Goal: Task Accomplishment & Management: Complete application form

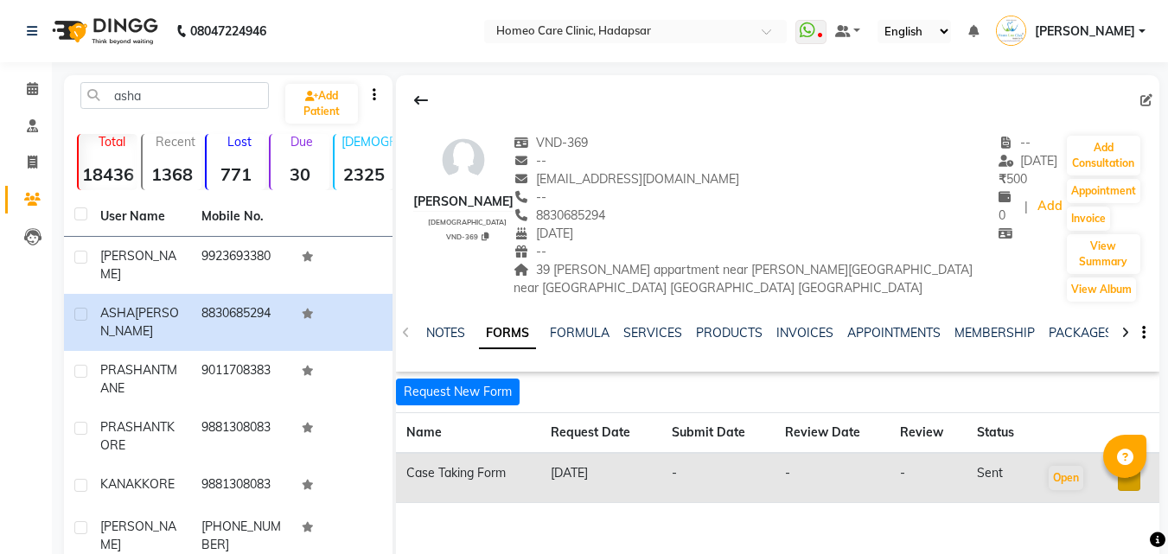
click at [424, 95] on icon at bounding box center [421, 100] width 14 height 14
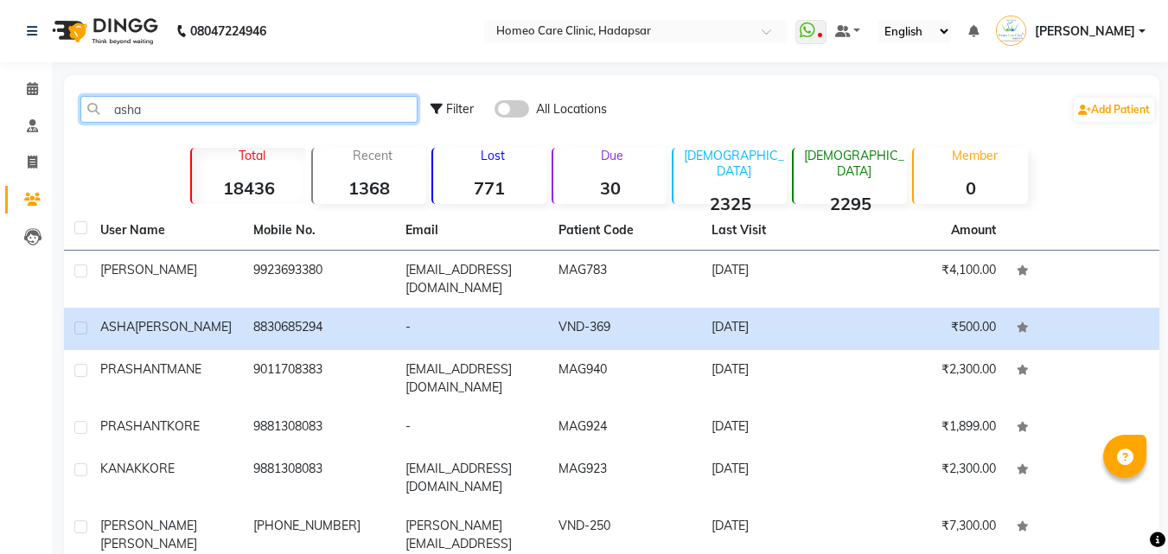
click at [380, 106] on input "asha" at bounding box center [248, 109] width 337 height 27
type input "a"
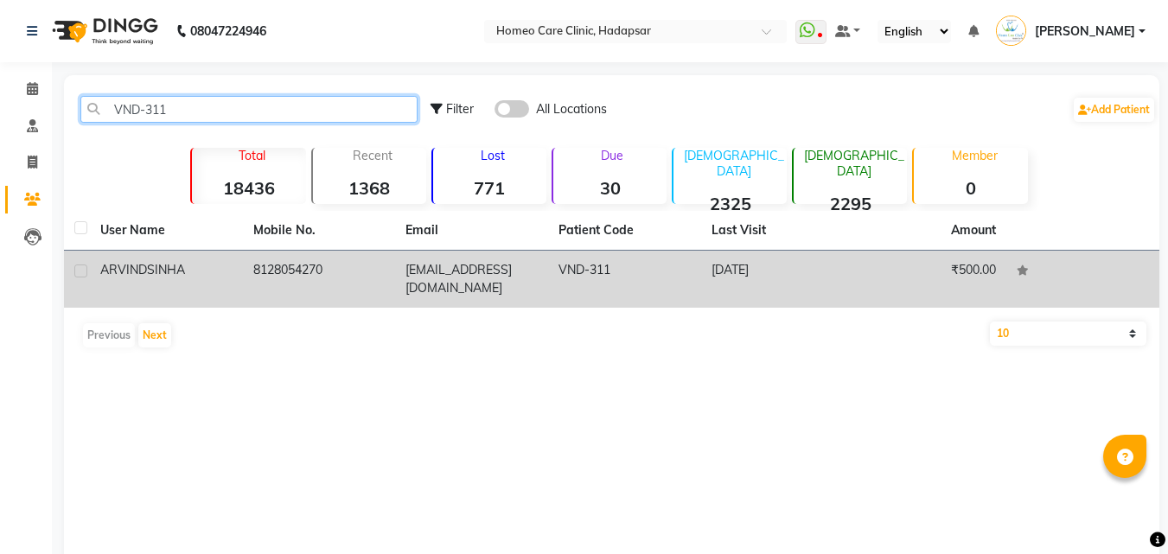
type input "VND-311"
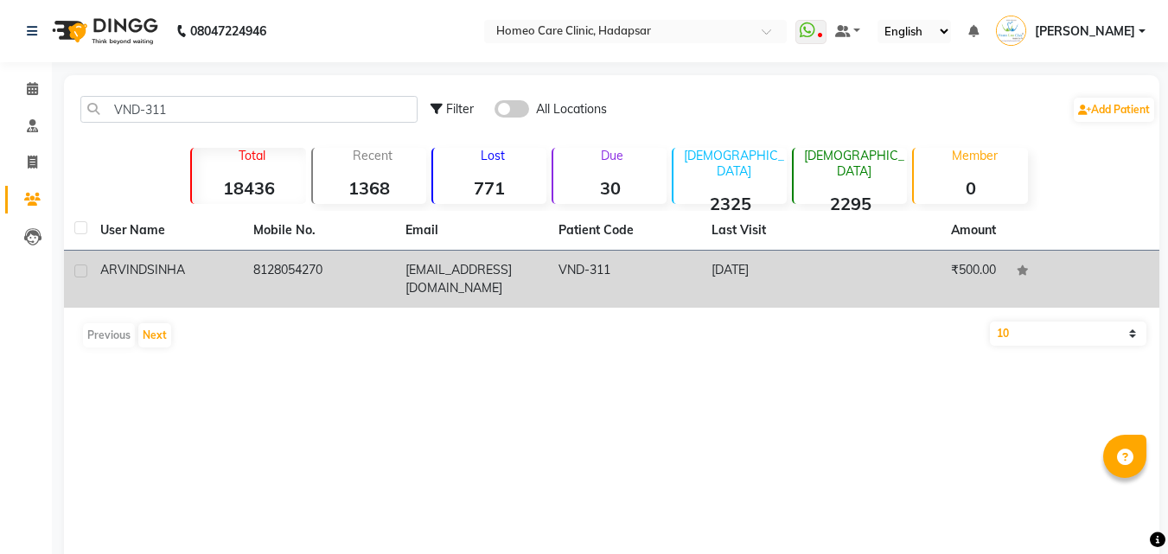
click at [437, 257] on td "[EMAIL_ADDRESS][DOMAIN_NAME]" at bounding box center [471, 279] width 153 height 57
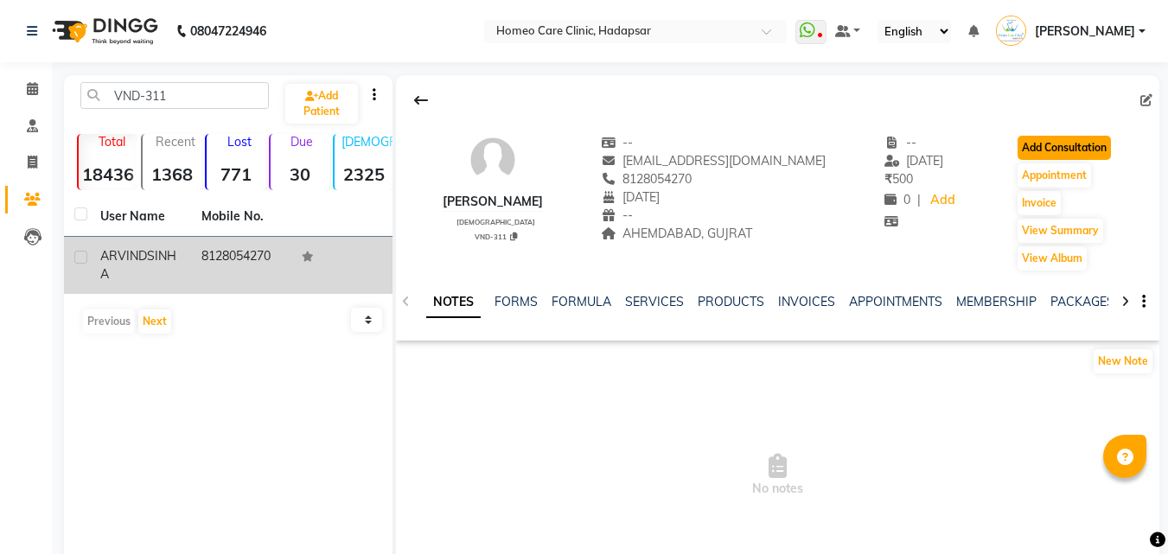
click at [1036, 137] on button "Add Consultation" at bounding box center [1064, 148] width 93 height 24
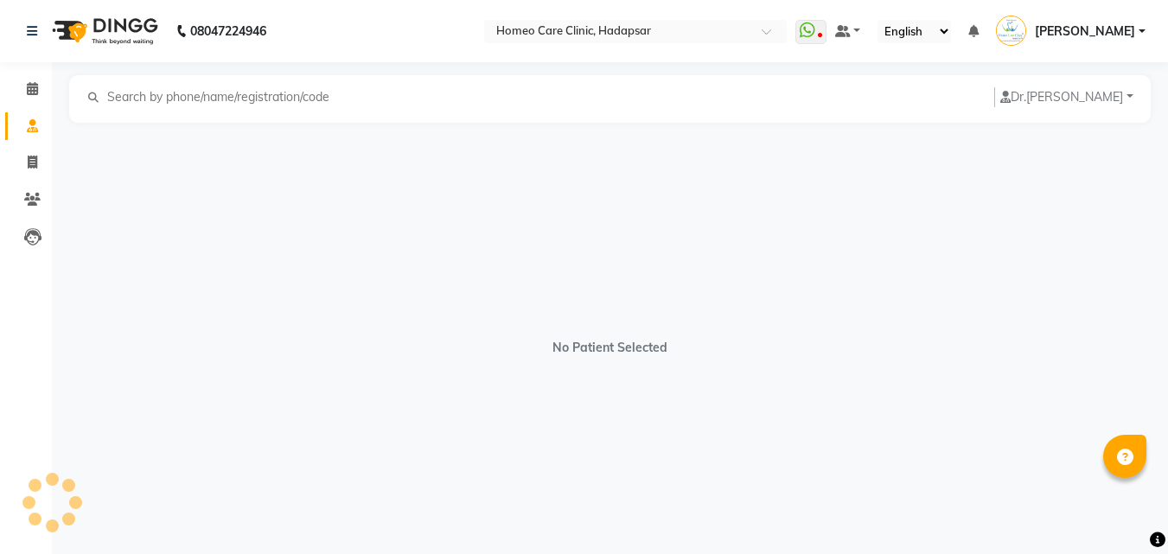
select select "[DEMOGRAPHIC_DATA]"
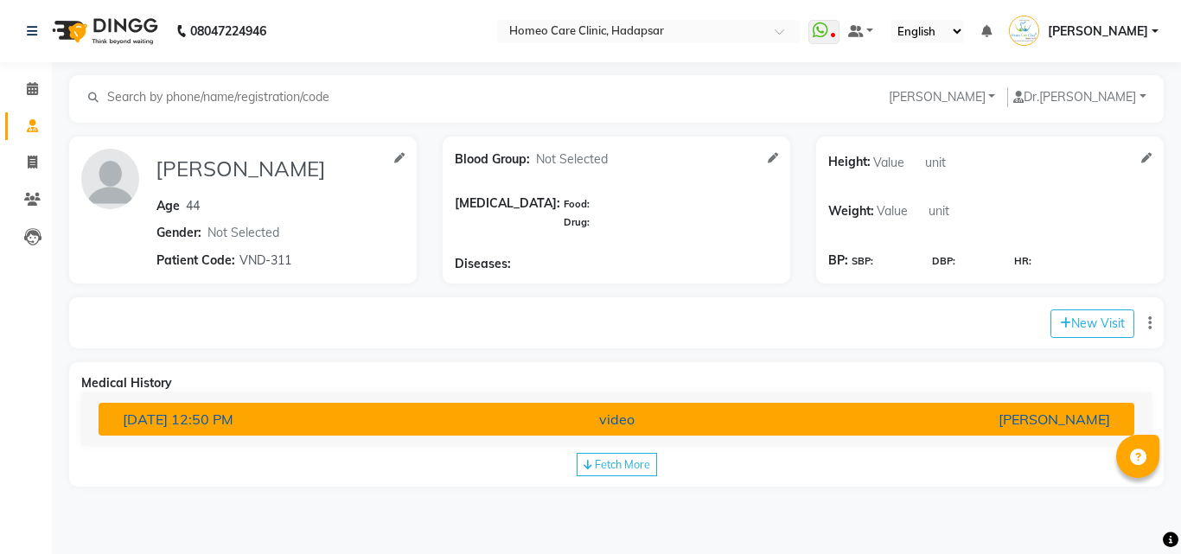
click at [448, 425] on div "video" at bounding box center [617, 419] width 338 height 21
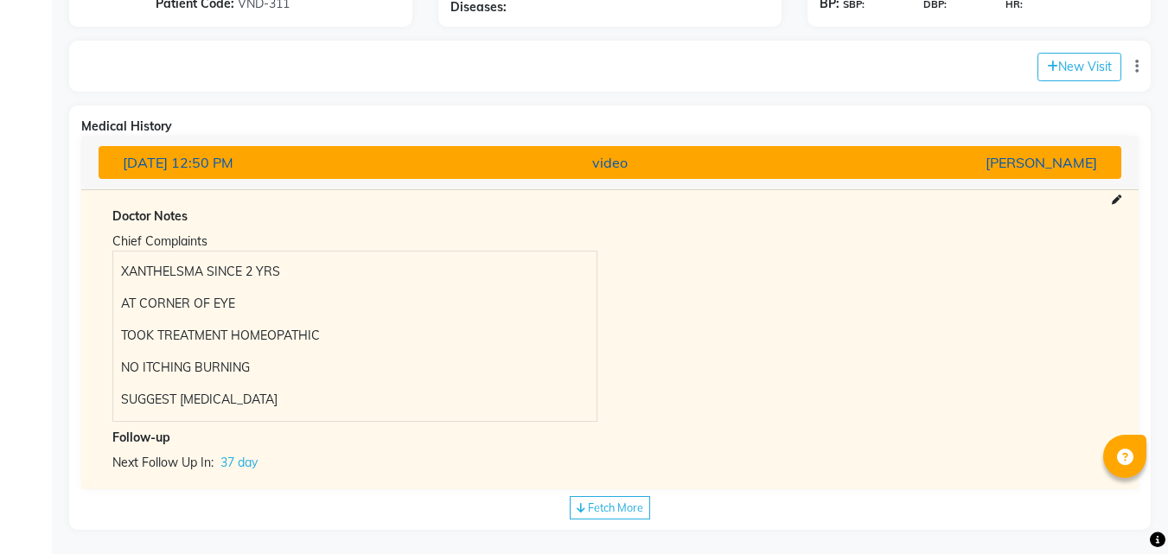
scroll to position [267, 0]
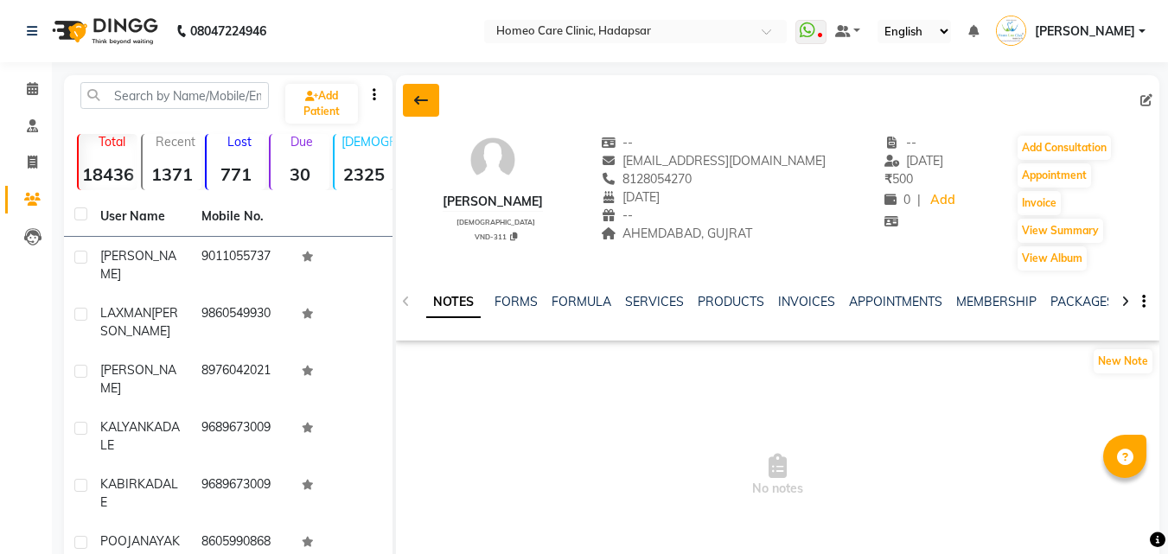
click at [425, 105] on icon at bounding box center [421, 100] width 14 height 14
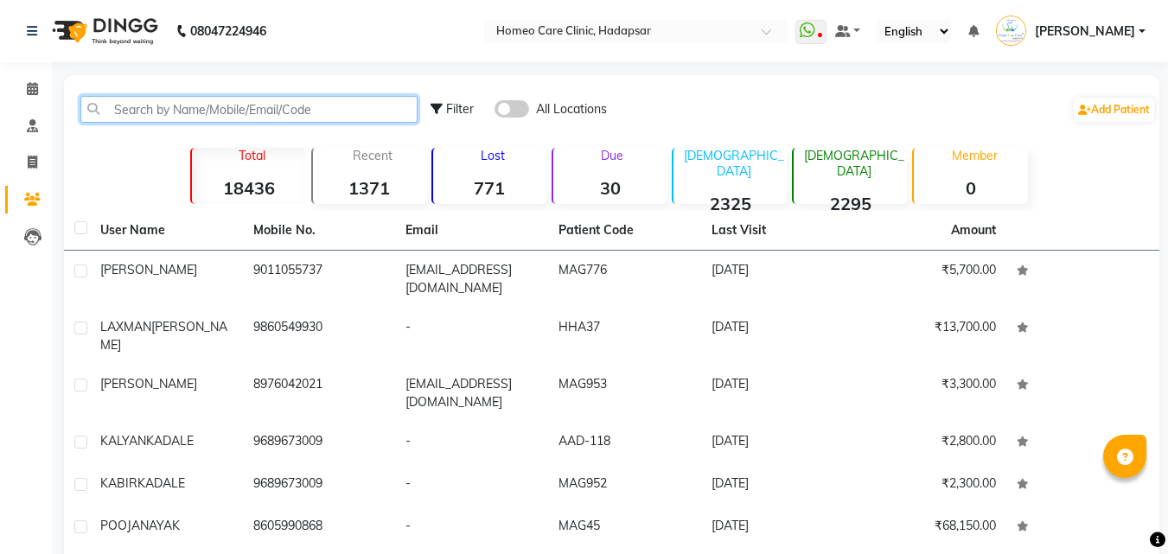
click at [367, 112] on input "text" at bounding box center [248, 109] width 337 height 27
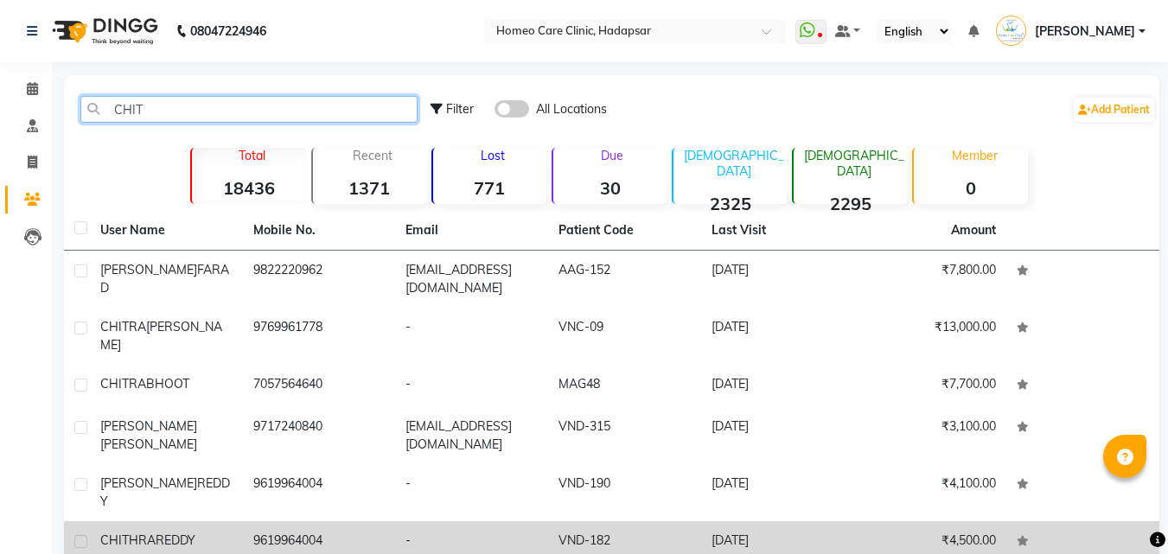
type input "CHIT"
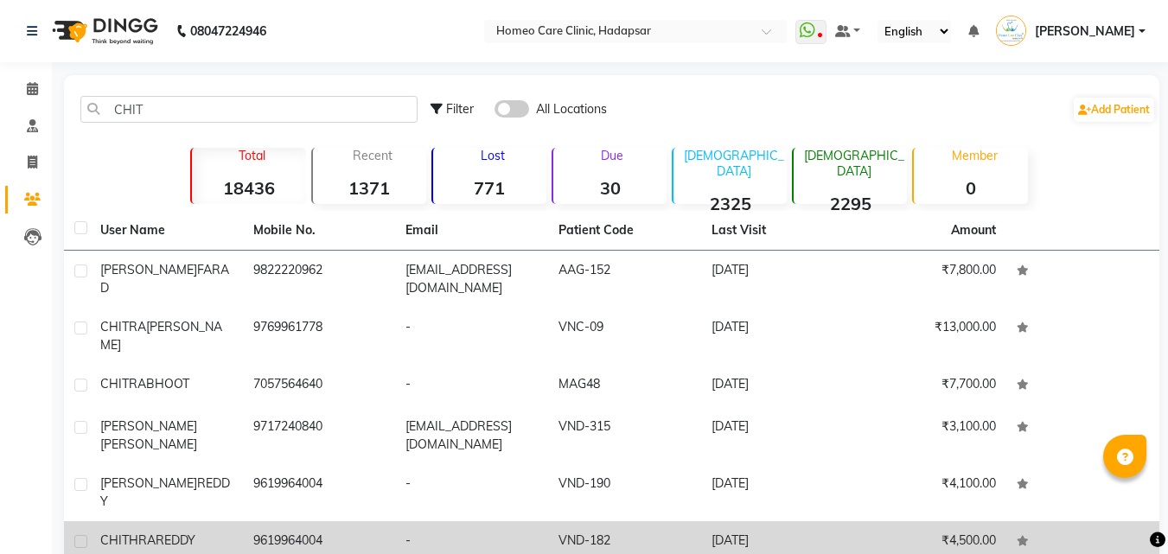
click at [279, 521] on td "9619964004" at bounding box center [319, 542] width 153 height 42
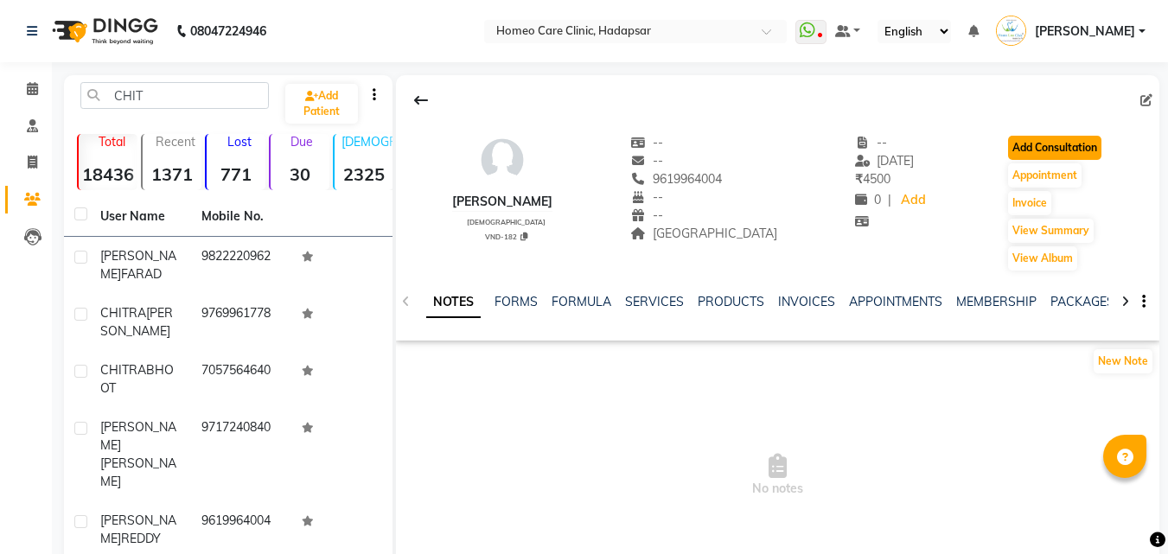
click at [1080, 154] on button "Add Consultation" at bounding box center [1054, 148] width 93 height 24
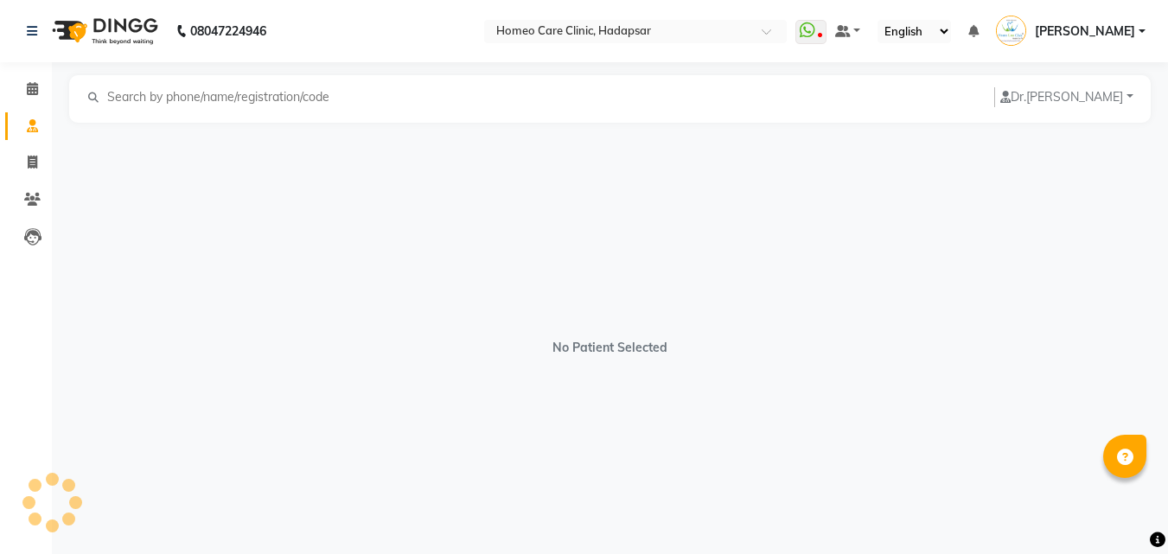
select select "[DEMOGRAPHIC_DATA]"
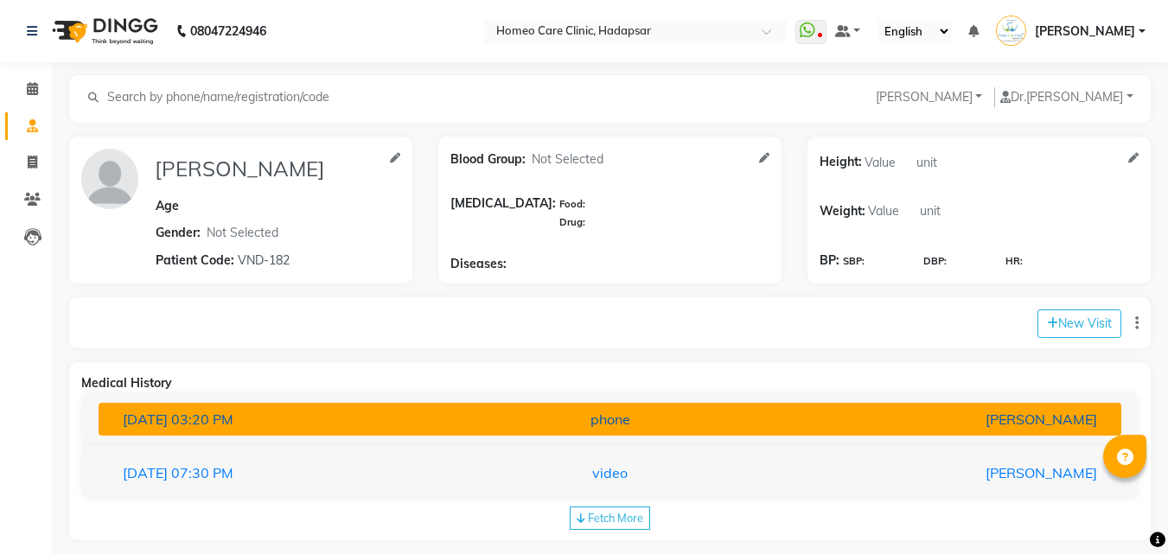
click at [683, 416] on div "phone" at bounding box center [611, 419] width 334 height 21
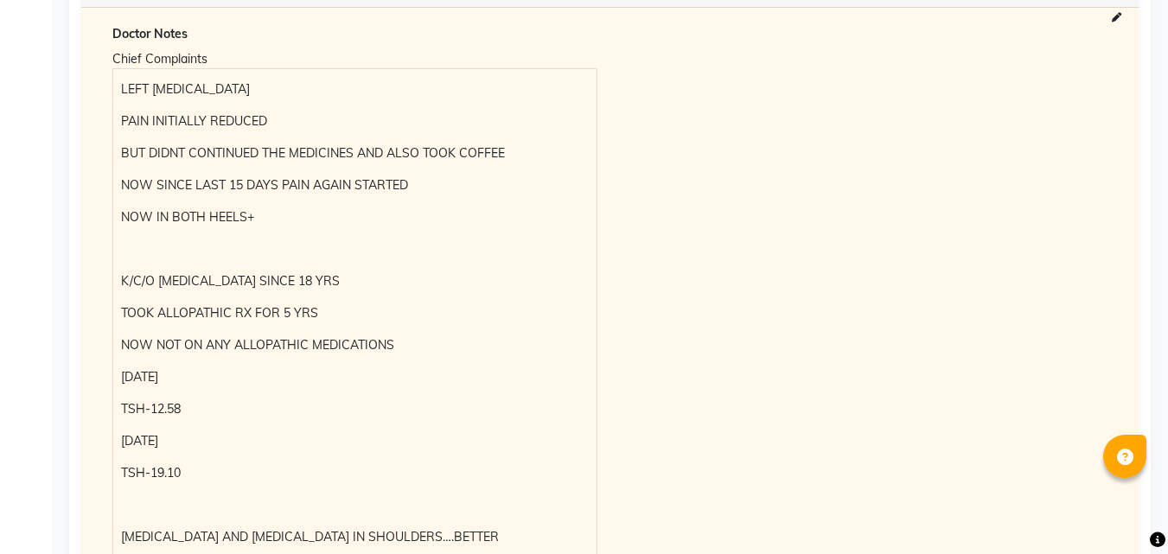
scroll to position [240, 0]
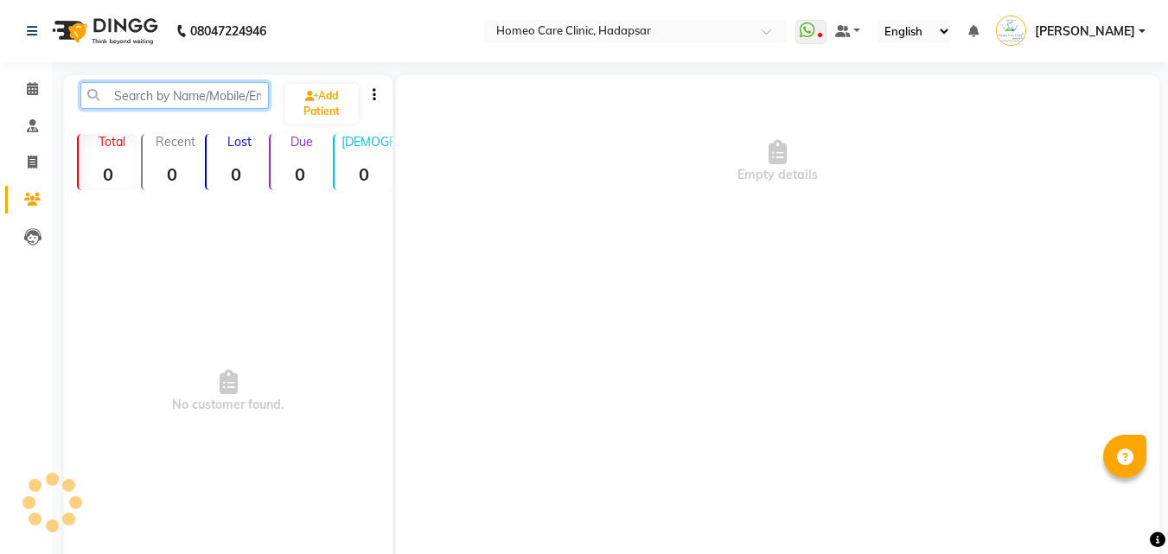
click at [228, 95] on input "text" at bounding box center [174, 95] width 188 height 27
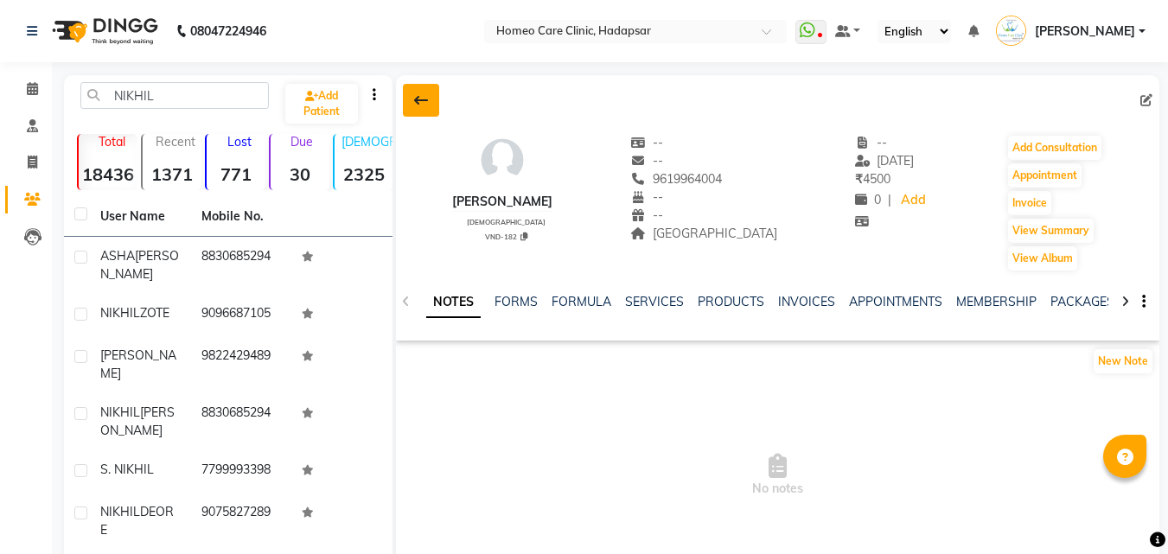
click at [427, 95] on icon at bounding box center [421, 100] width 14 height 14
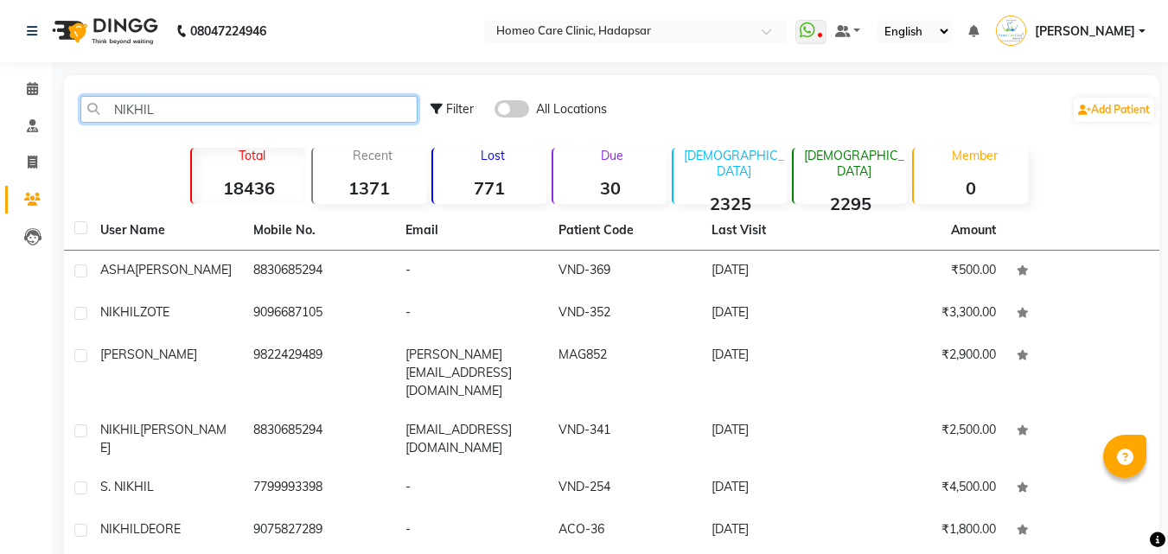
click at [314, 117] on input "NIKHIL" at bounding box center [248, 109] width 337 height 27
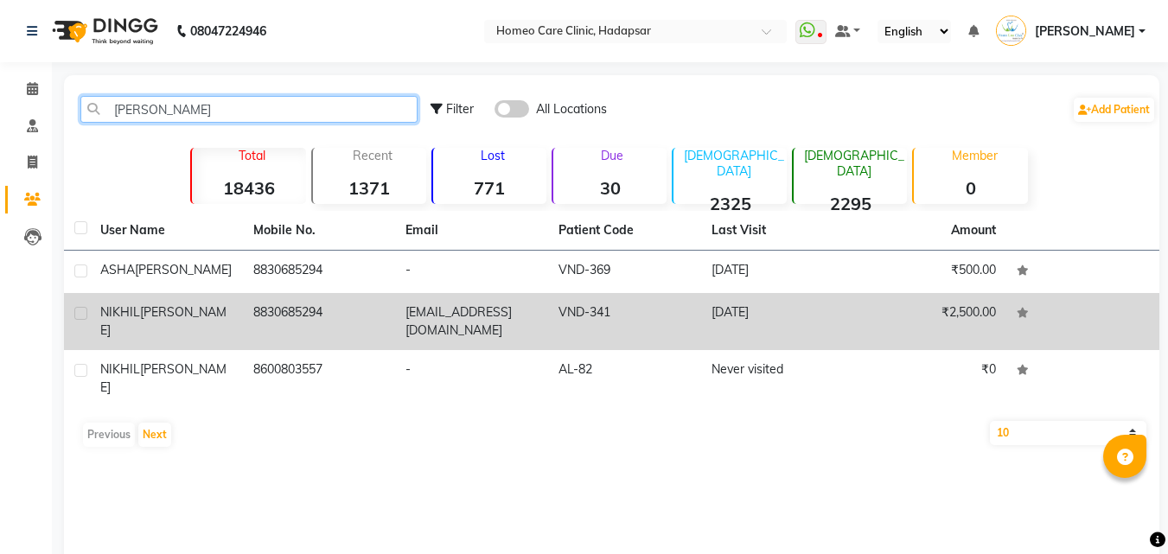
type input "[PERSON_NAME]"
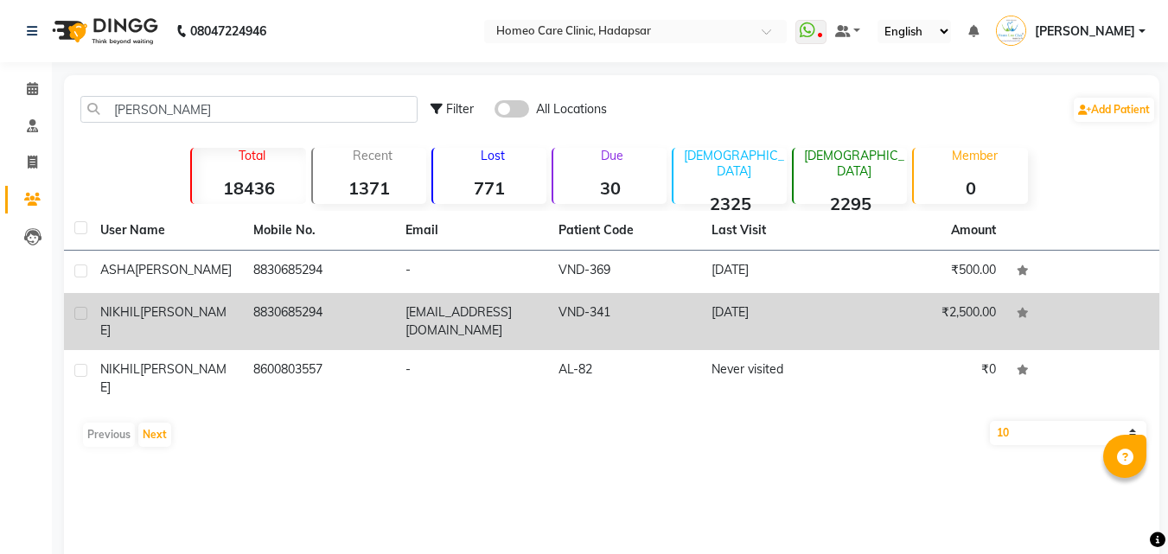
click at [235, 301] on td "[PERSON_NAME]" at bounding box center [166, 321] width 153 height 57
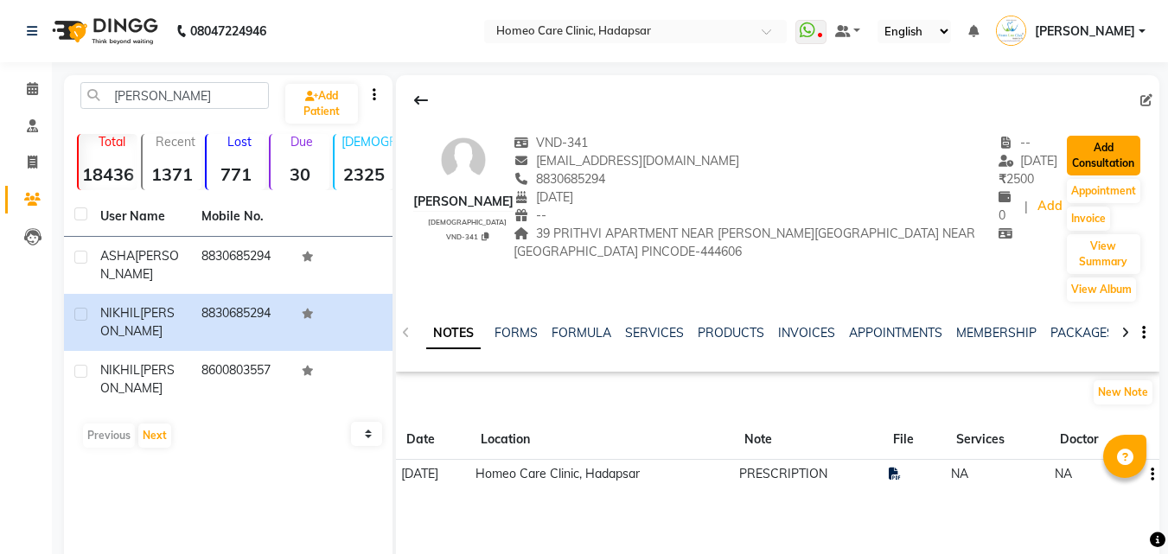
click at [1089, 150] on button "Add Consultation" at bounding box center [1103, 156] width 73 height 40
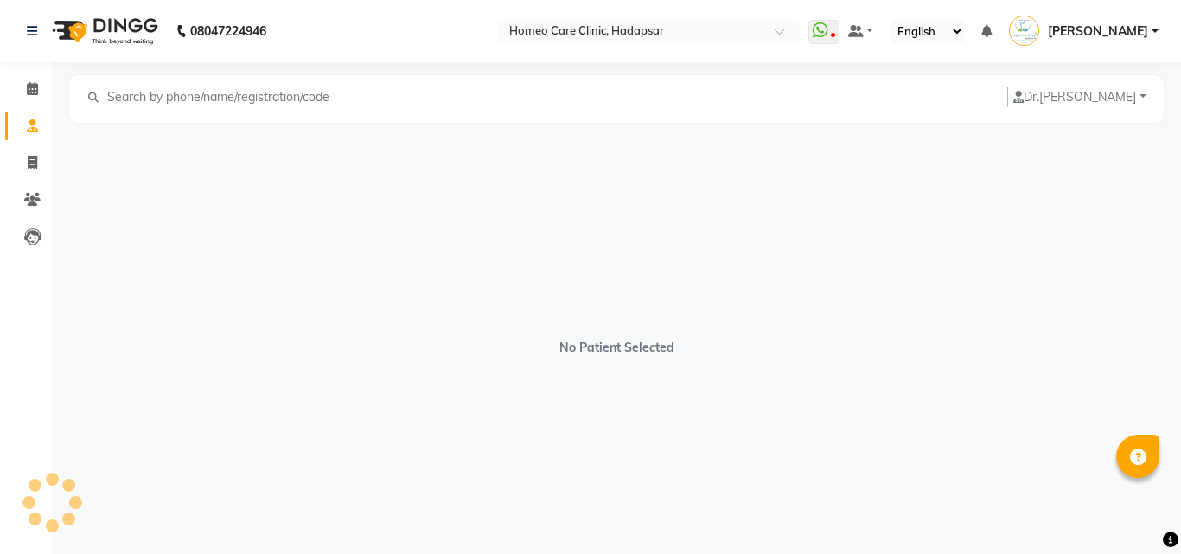
select select "[DEMOGRAPHIC_DATA]"
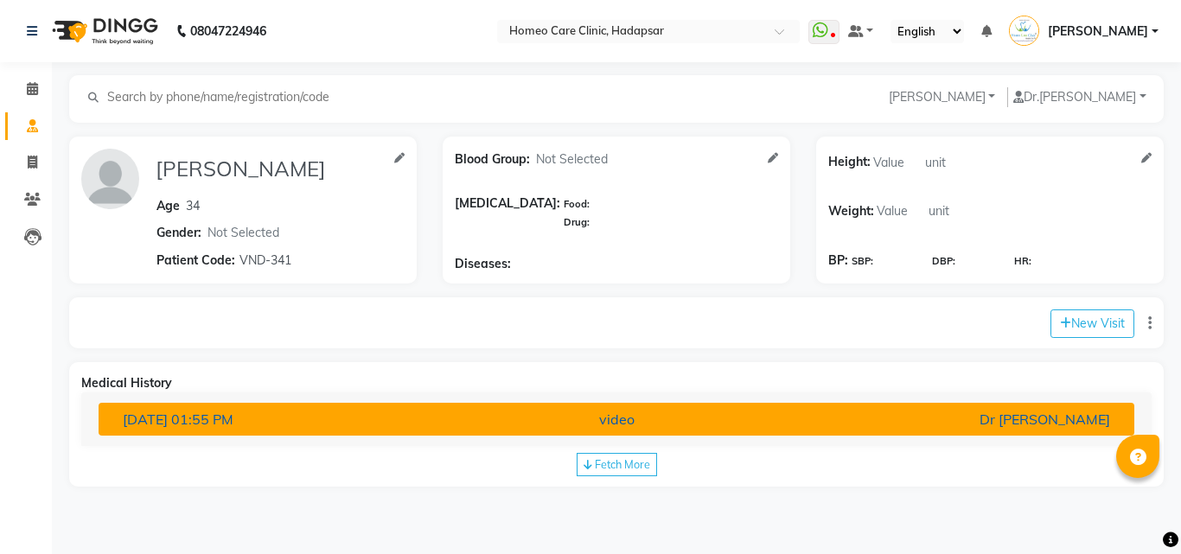
click at [703, 414] on div "video" at bounding box center [617, 419] width 338 height 21
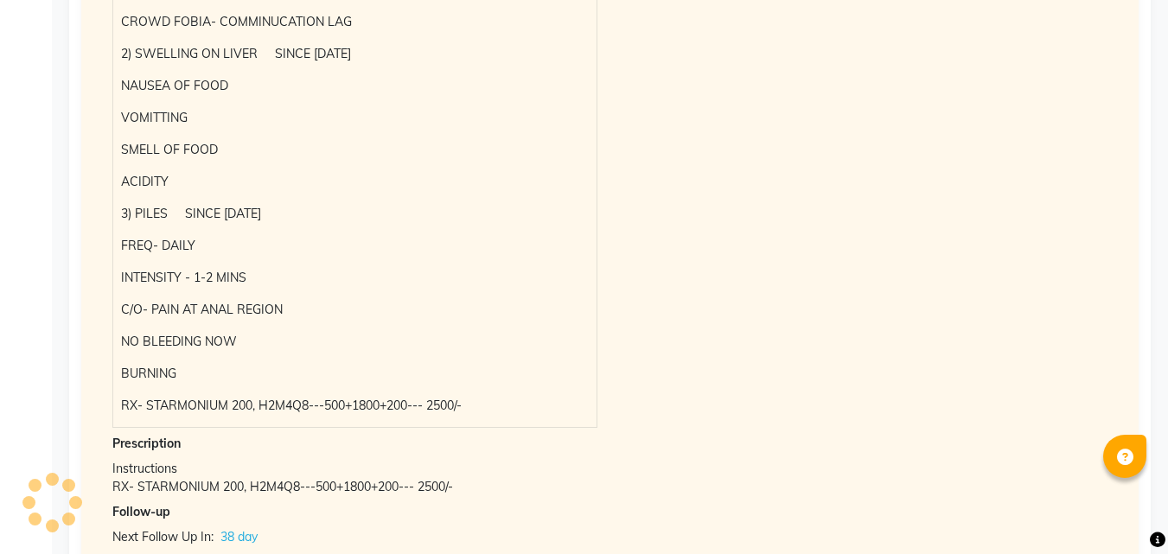
scroll to position [719, 0]
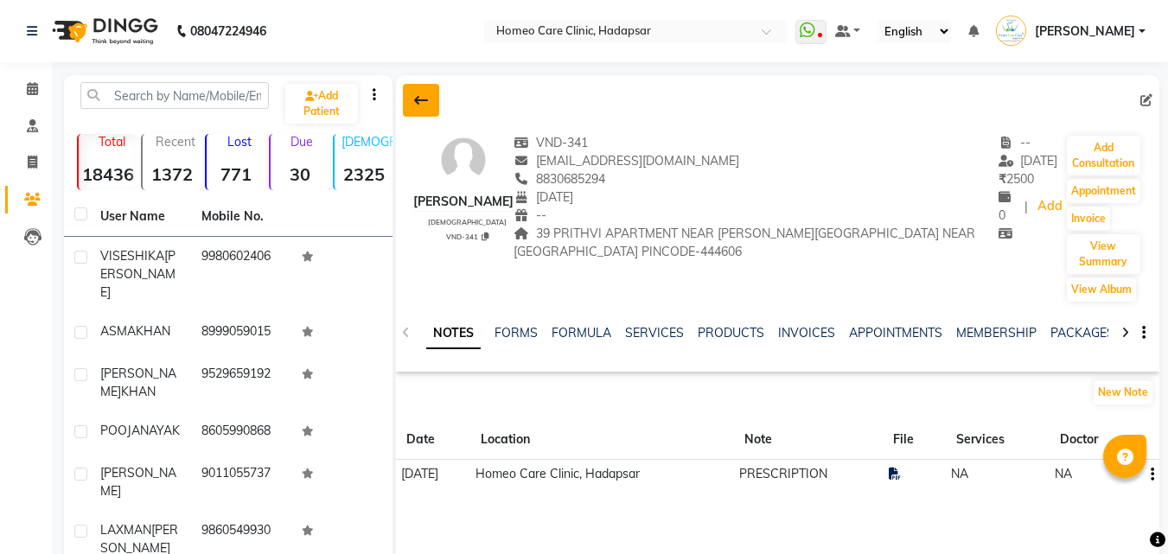
click at [424, 93] on button at bounding box center [421, 100] width 36 height 33
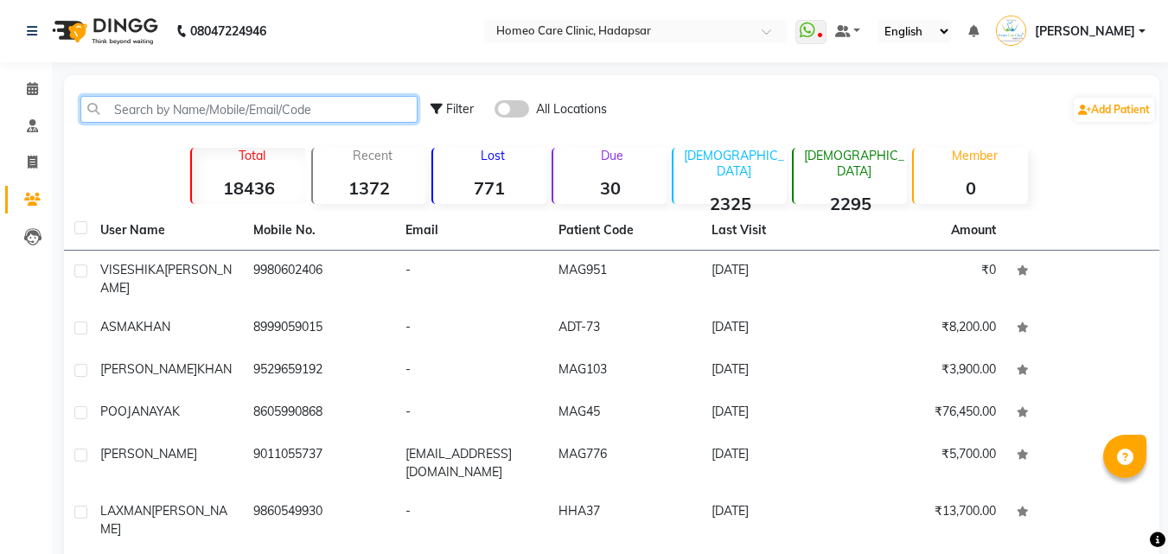
click at [252, 114] on input "text" at bounding box center [248, 109] width 337 height 27
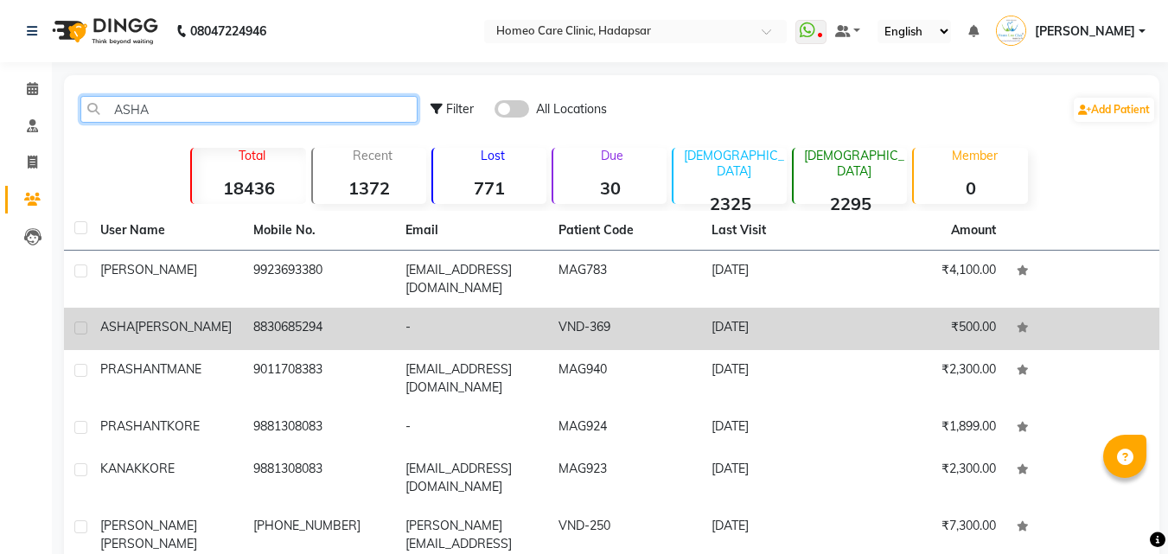
type input "ASHA"
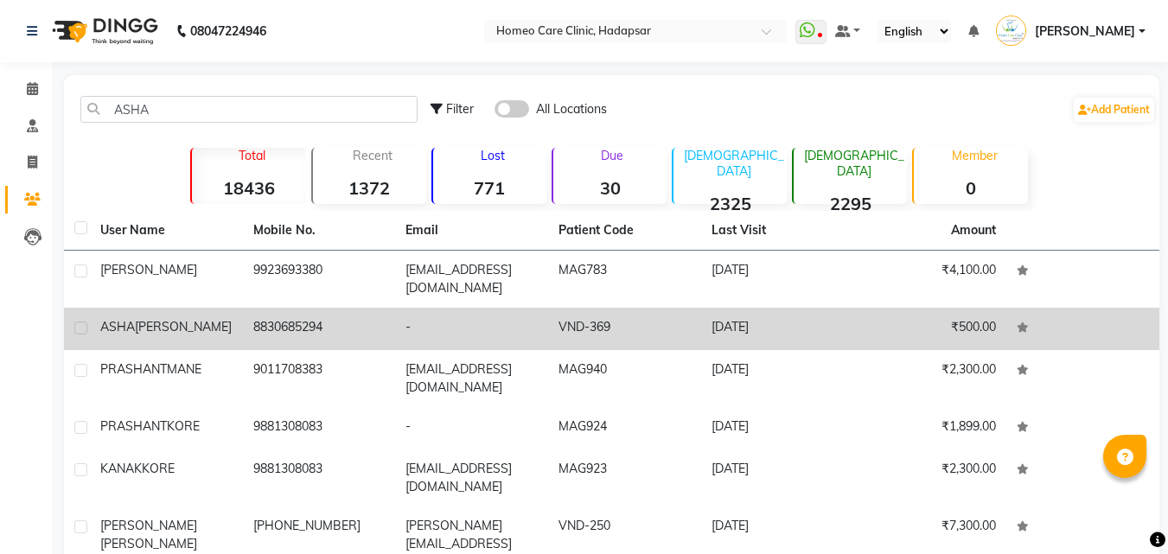
click at [189, 322] on span "[PERSON_NAME]" at bounding box center [183, 327] width 97 height 16
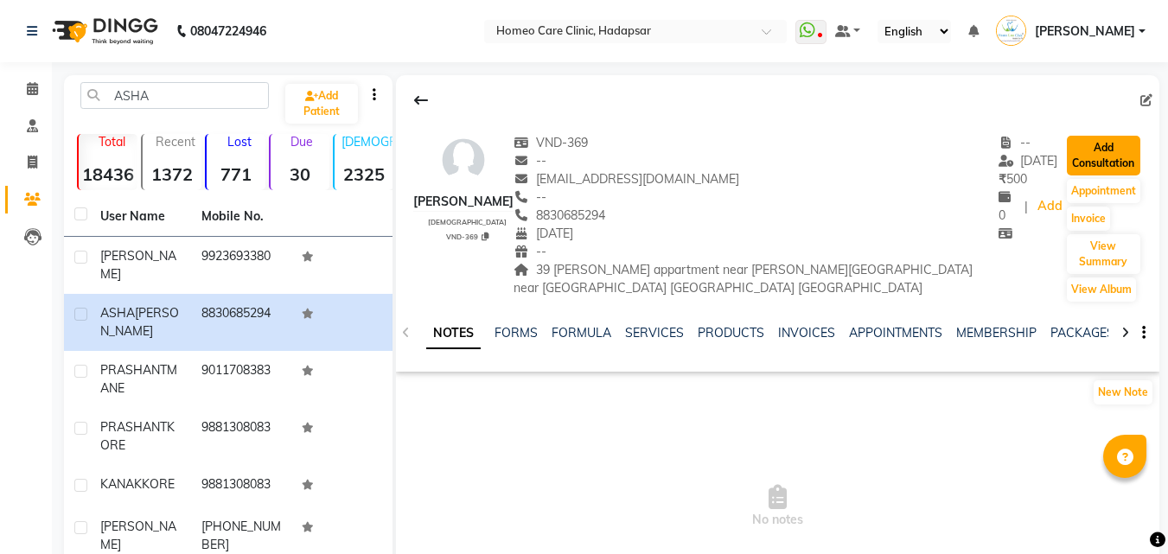
click at [1113, 146] on button "Add Consultation" at bounding box center [1103, 156] width 73 height 40
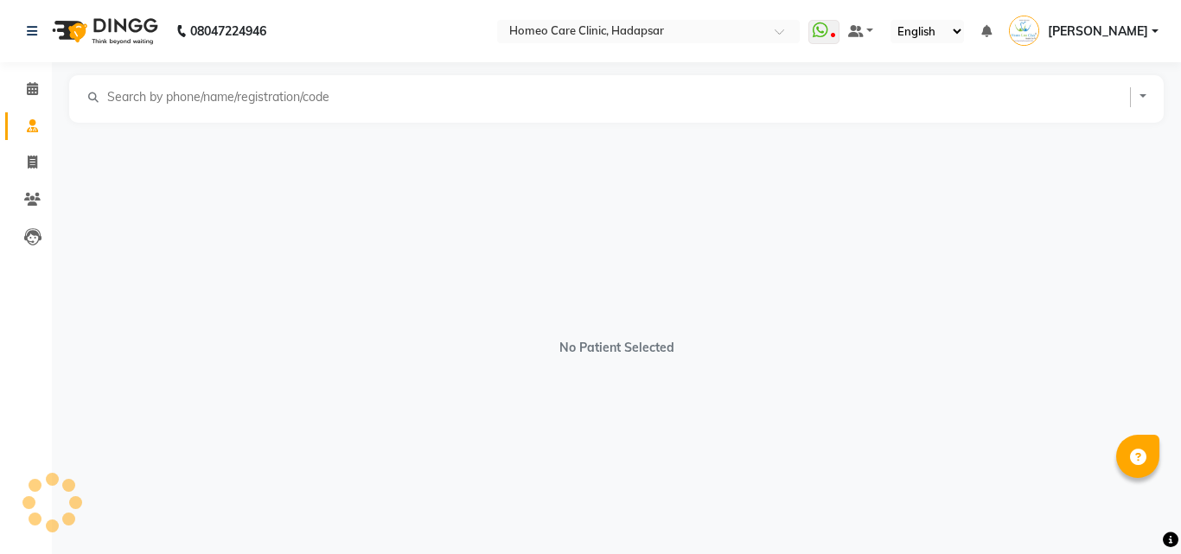
select select "[DEMOGRAPHIC_DATA]"
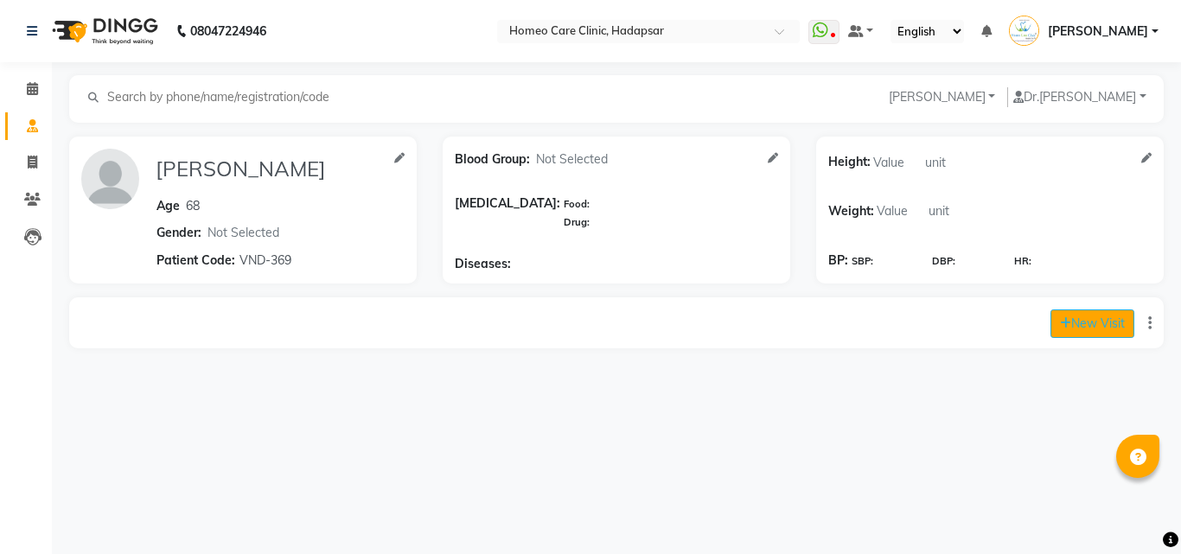
click at [1098, 314] on button "New Visit" at bounding box center [1093, 324] width 84 height 29
select select "850"
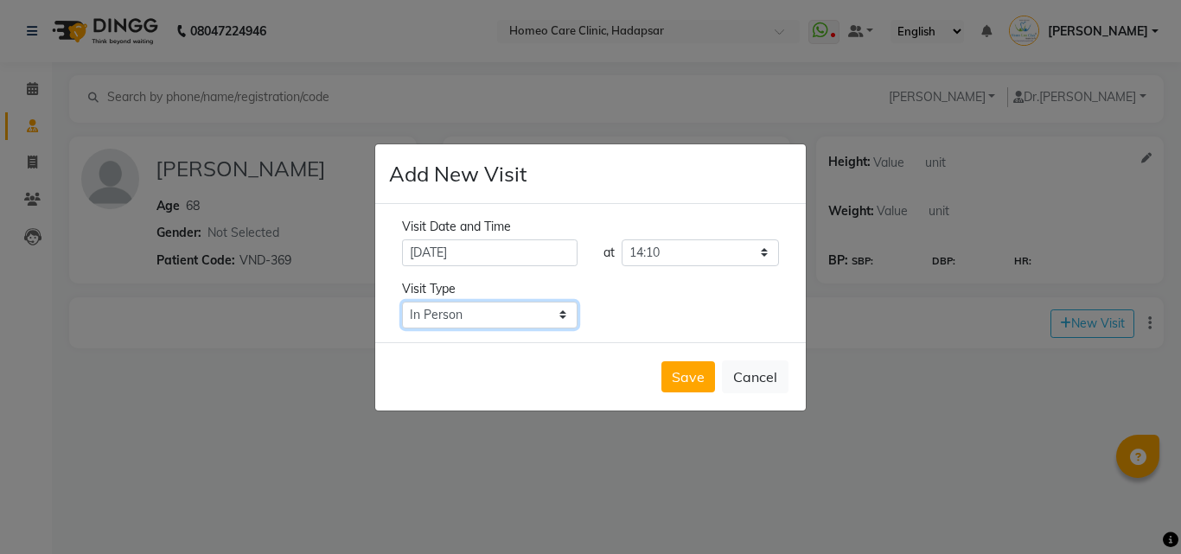
click at [521, 308] on select "Select Type In Person Video Phone Chat" at bounding box center [490, 315] width 176 height 27
select select "video"
click at [402, 302] on select "Select Type In Person Video Phone Chat" at bounding box center [490, 315] width 176 height 27
click at [687, 378] on button "Save" at bounding box center [688, 376] width 54 height 31
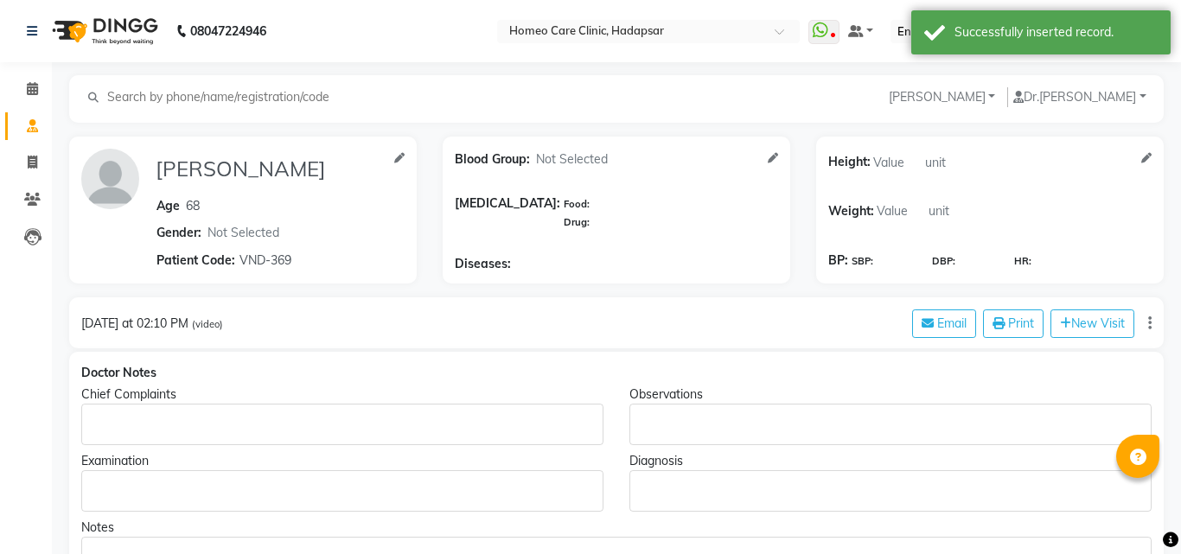
type input "[PERSON_NAME]"
type input "68"
select select "[DEMOGRAPHIC_DATA]"
type input "VND-369"
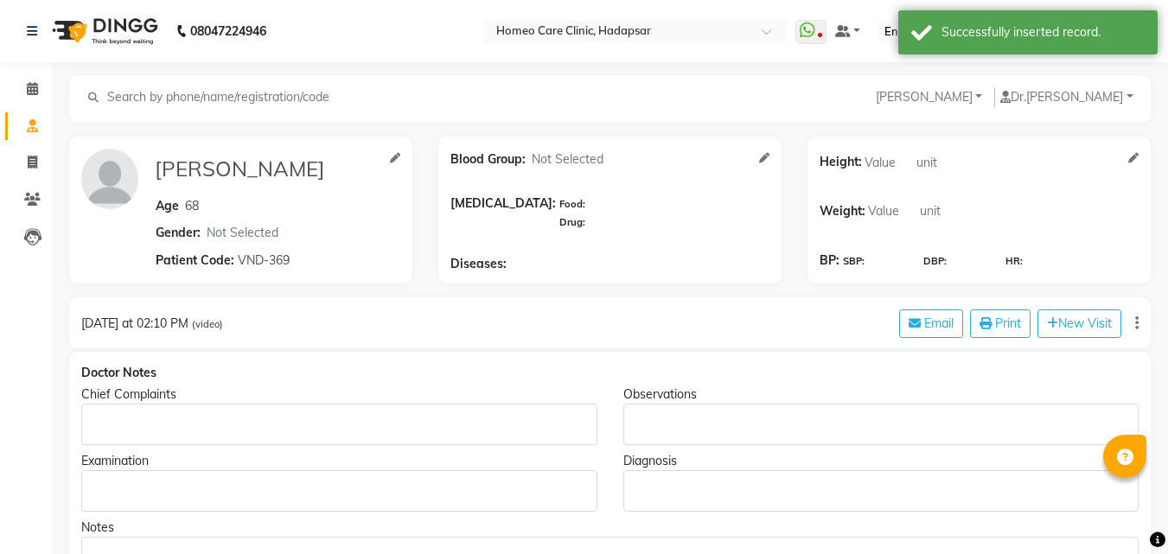
click at [483, 419] on p "Rich Text Editor, main" at bounding box center [339, 425] width 500 height 18
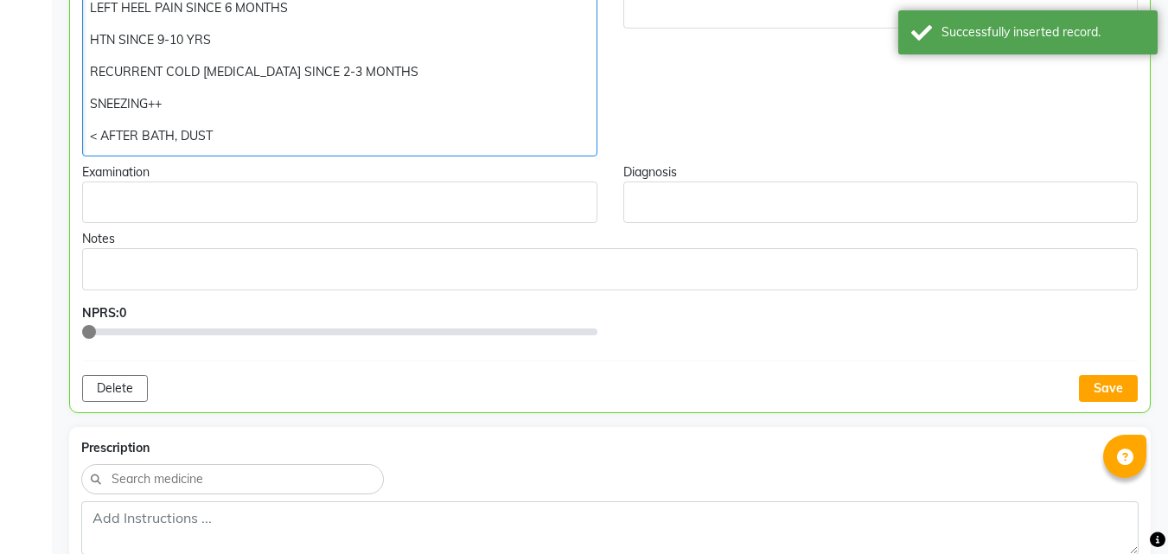
scroll to position [422, 0]
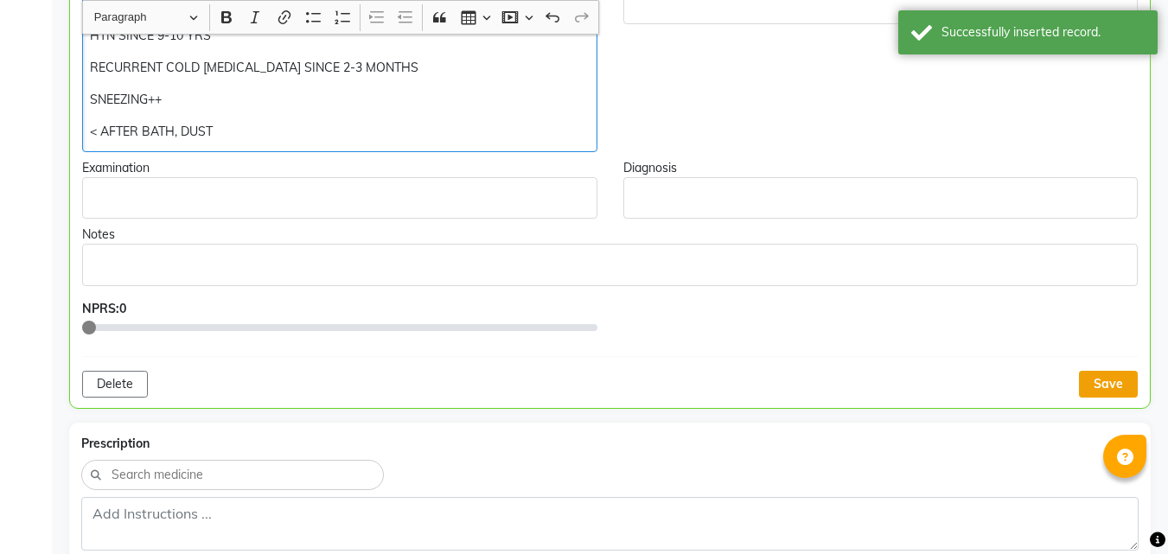
click at [1111, 380] on button "Save" at bounding box center [1108, 384] width 59 height 27
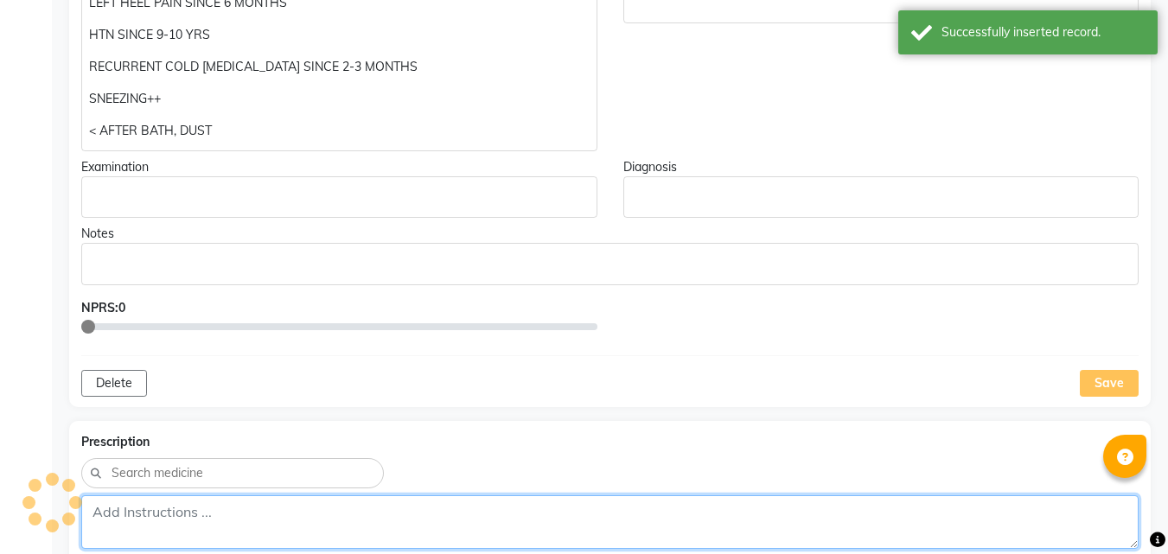
click at [598, 535] on textarea at bounding box center [609, 522] width 1057 height 54
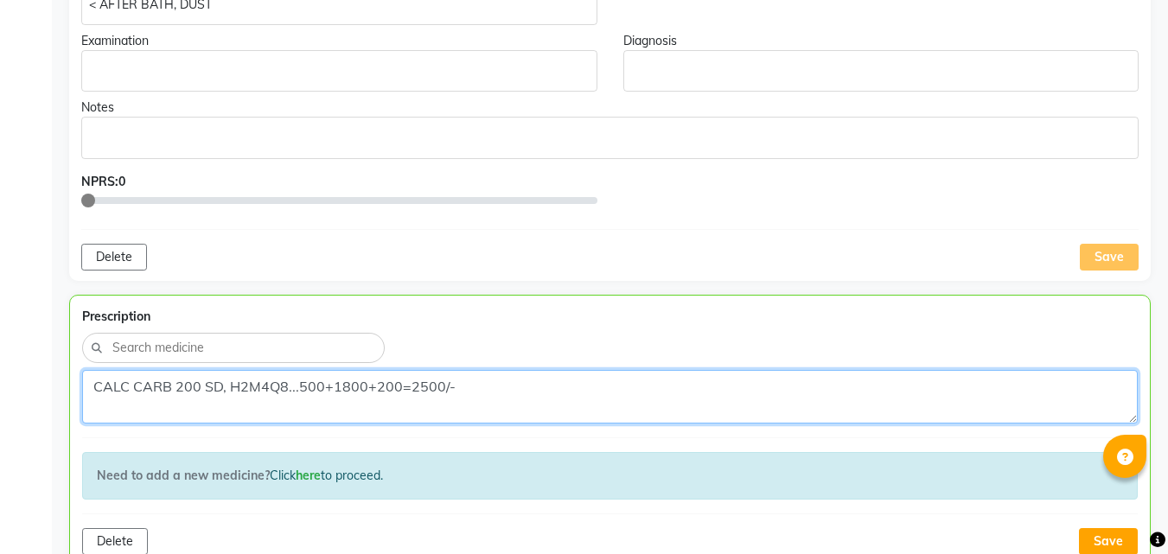
scroll to position [733, 0]
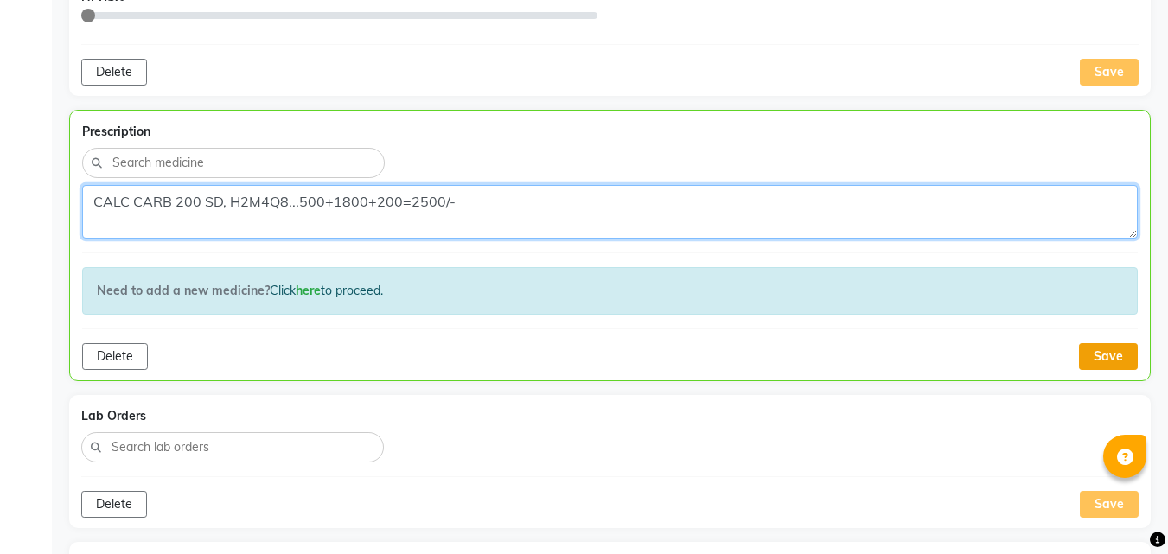
type textarea "CALC CARB 200 SD, H2M4Q8...500+1800+200=2500/-"
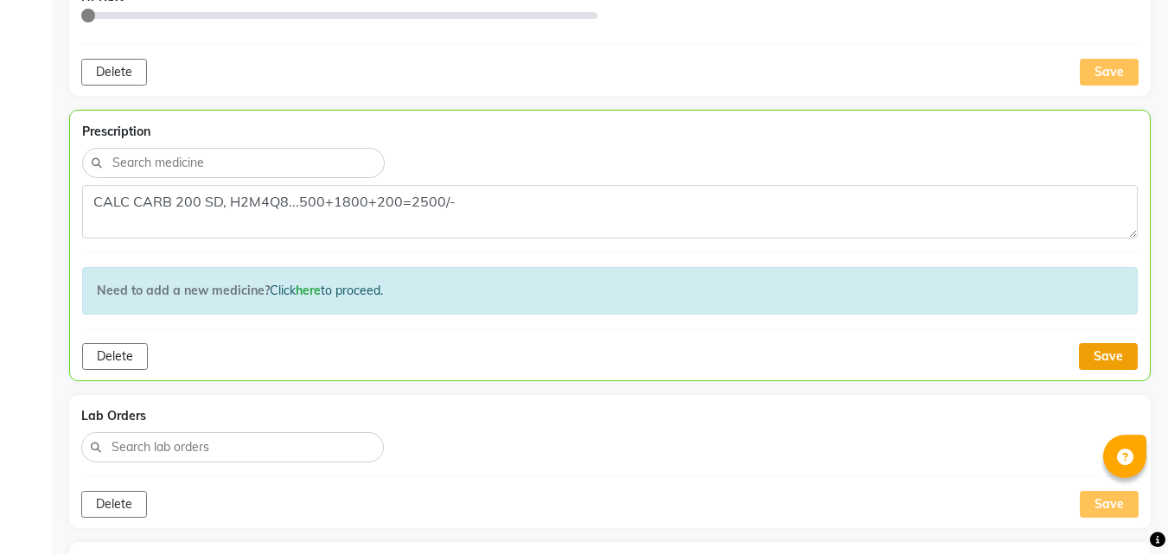
click at [1120, 351] on button "Save" at bounding box center [1108, 356] width 59 height 27
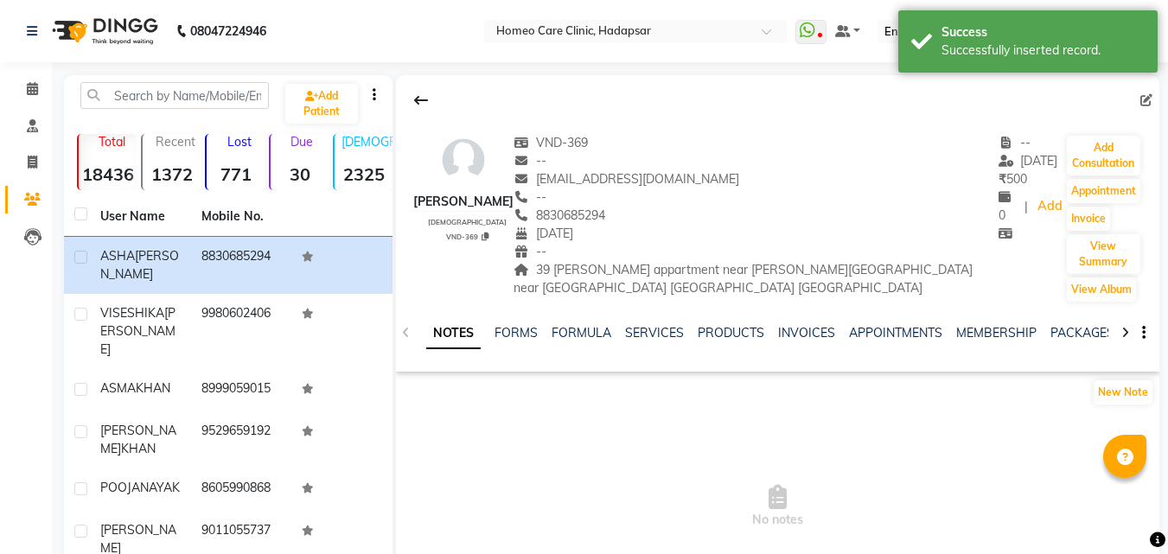
click at [409, 70] on div "08047224946 Select Location × Homeo Care Clinic, Hadapsar WhatsApp Status ✕ Sta…" at bounding box center [584, 433] width 1168 height 866
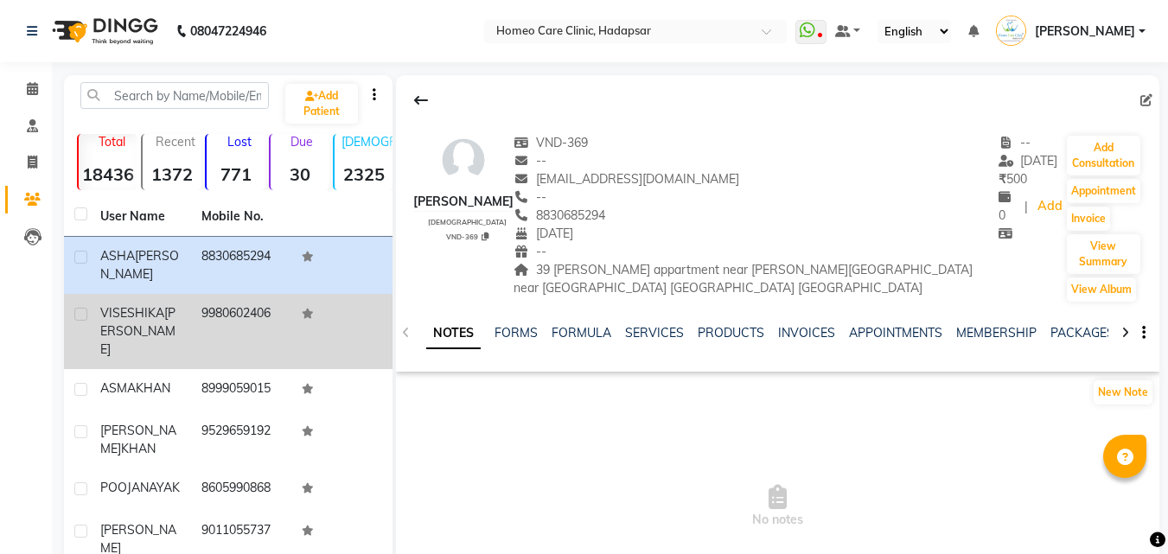
click at [168, 313] on div "[PERSON_NAME]" at bounding box center [140, 331] width 80 height 54
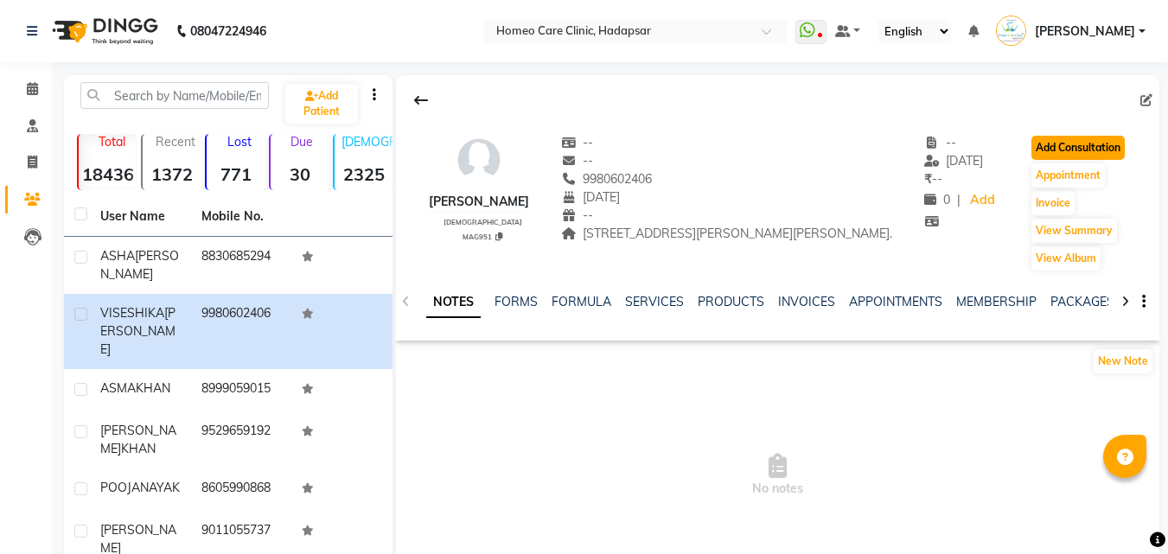
click at [1113, 150] on button "Add Consultation" at bounding box center [1078, 148] width 93 height 24
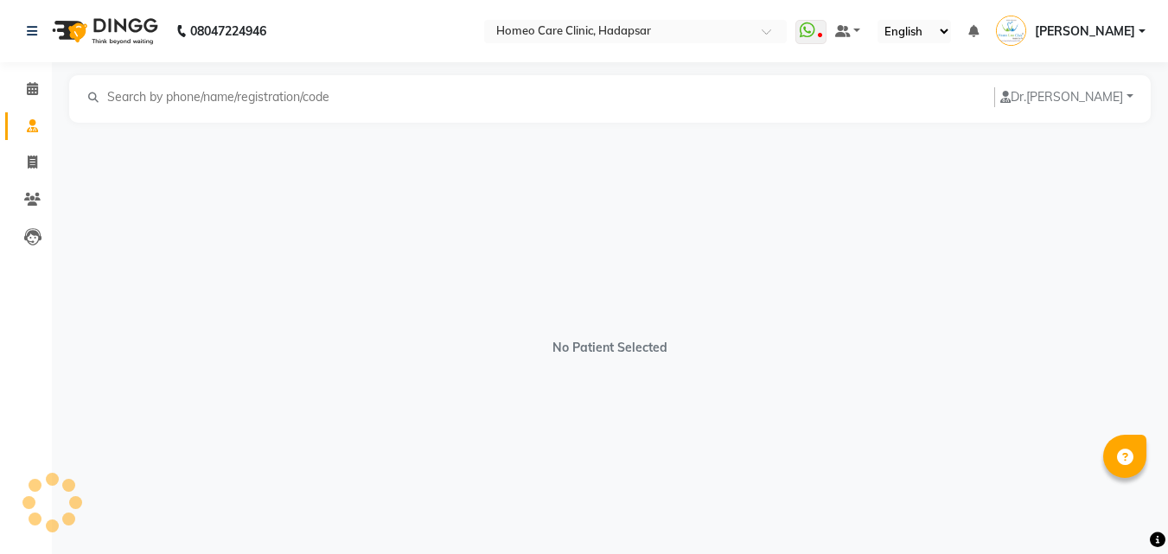
select select "[DEMOGRAPHIC_DATA]"
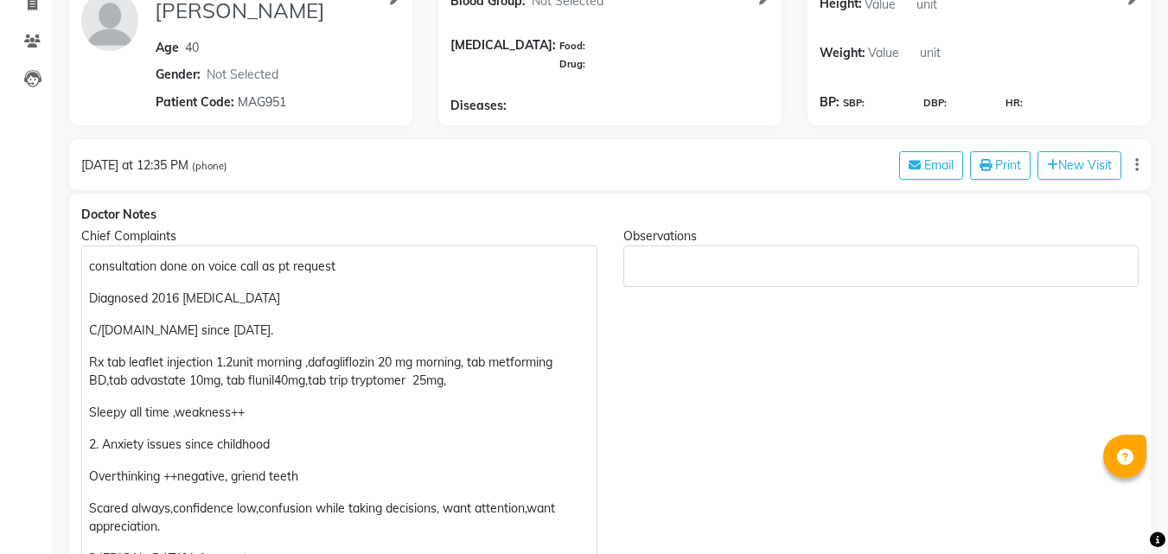
scroll to position [153, 0]
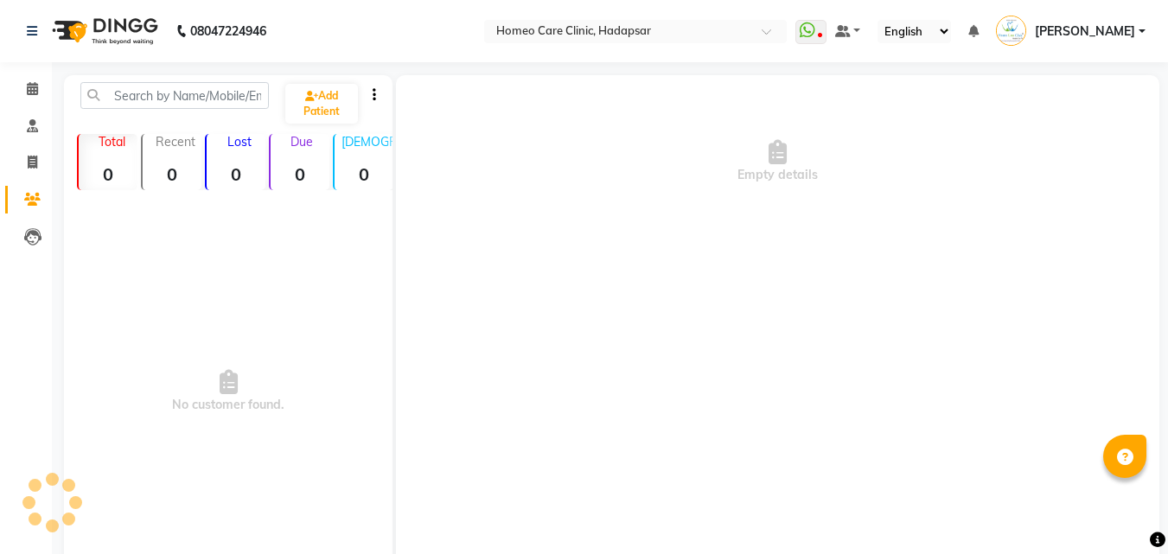
click at [772, 296] on div "Empty details" at bounding box center [777, 334] width 763 height 519
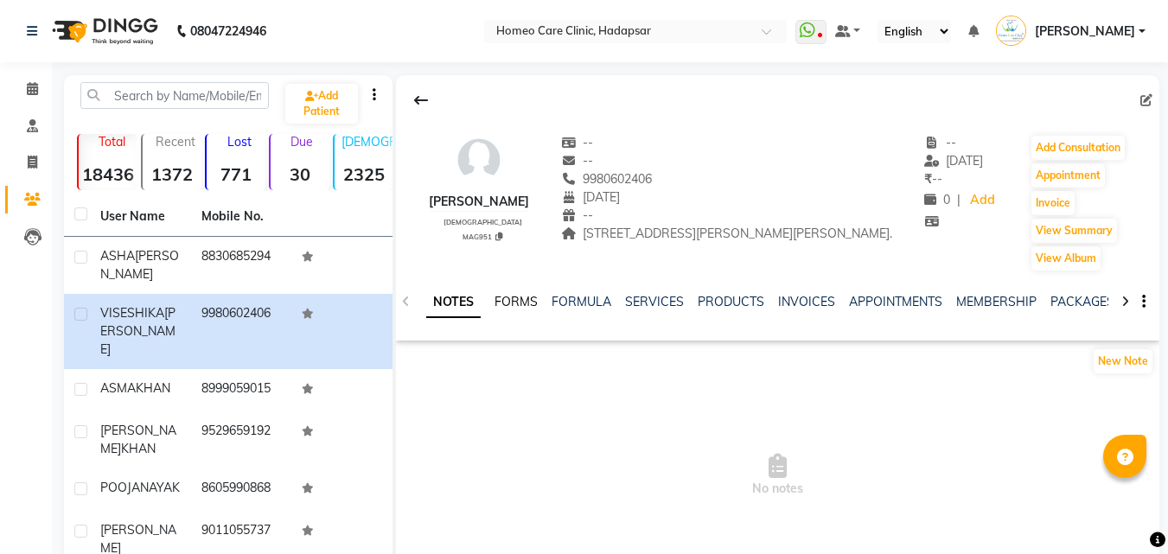
click at [521, 310] on link "FORMS" at bounding box center [516, 302] width 43 height 16
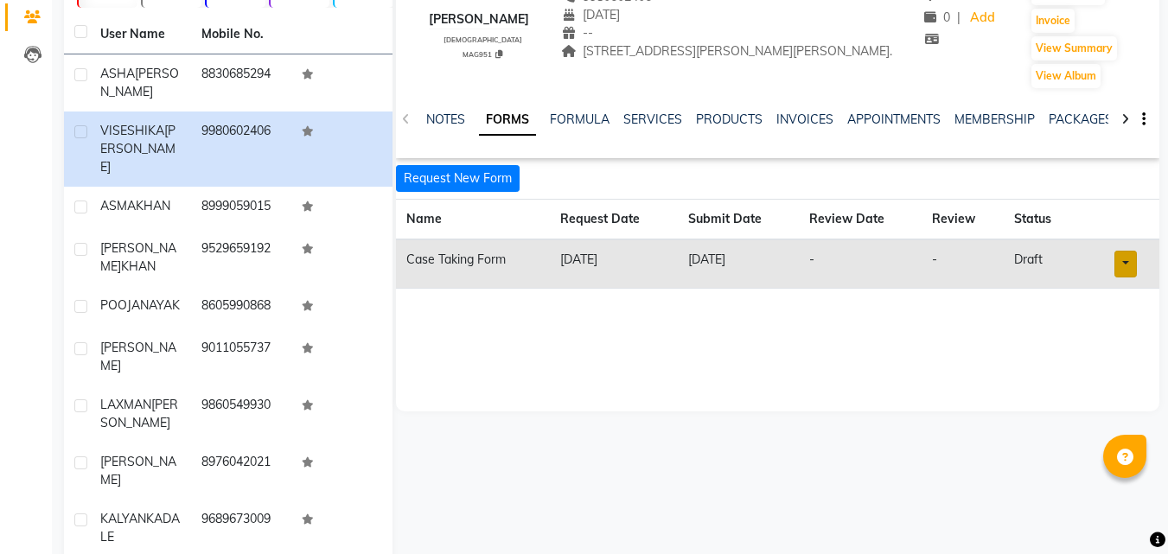
scroll to position [311, 0]
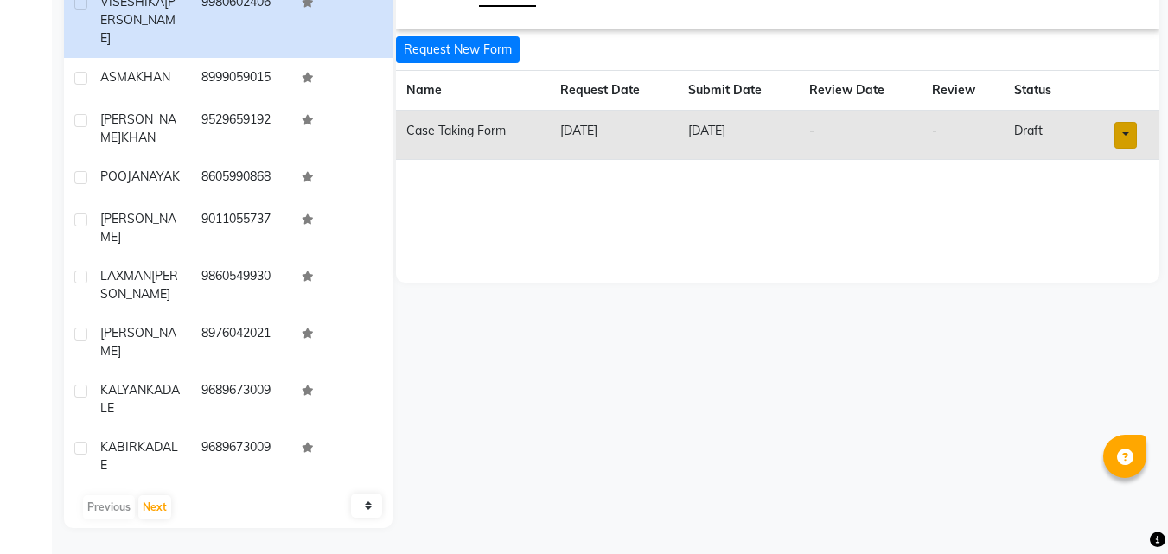
click at [1125, 149] on link at bounding box center [1126, 135] width 22 height 27
click at [1116, 214] on link "Open in staff mode" at bounding box center [1081, 200] width 163 height 28
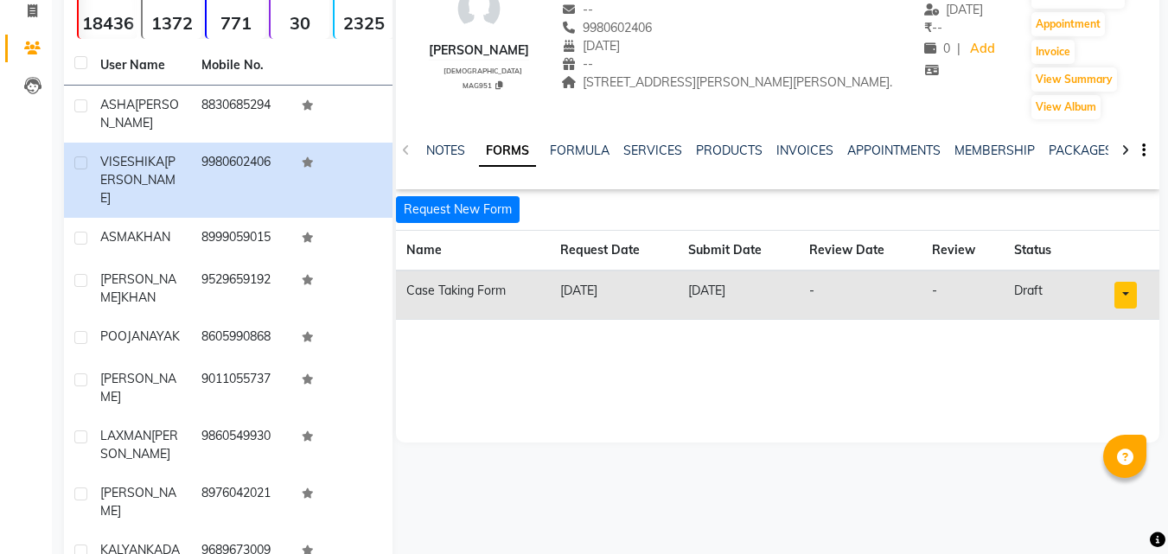
scroll to position [0, 0]
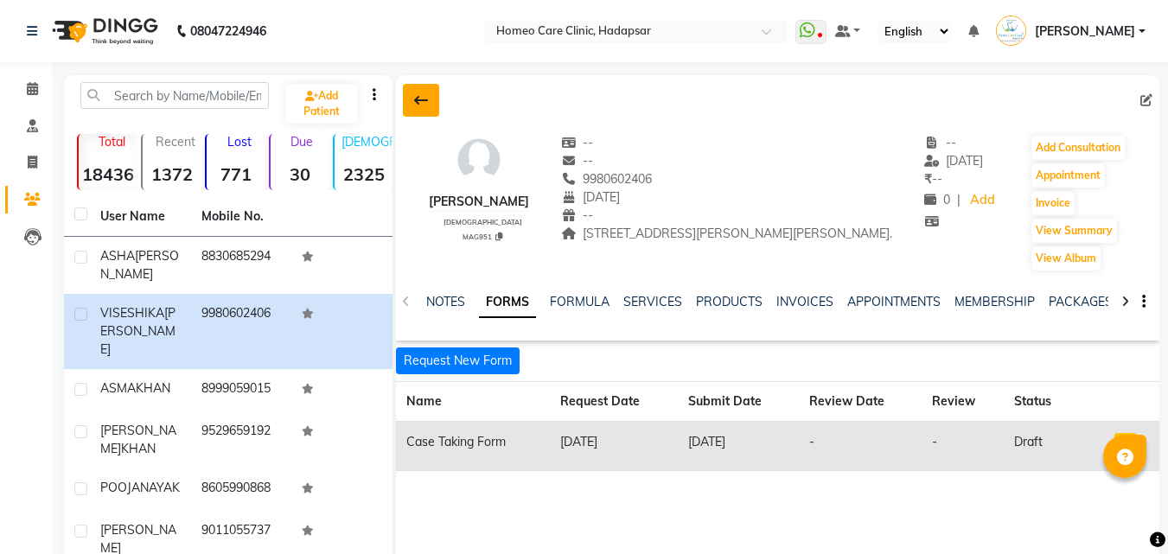
click at [426, 103] on icon at bounding box center [421, 100] width 14 height 14
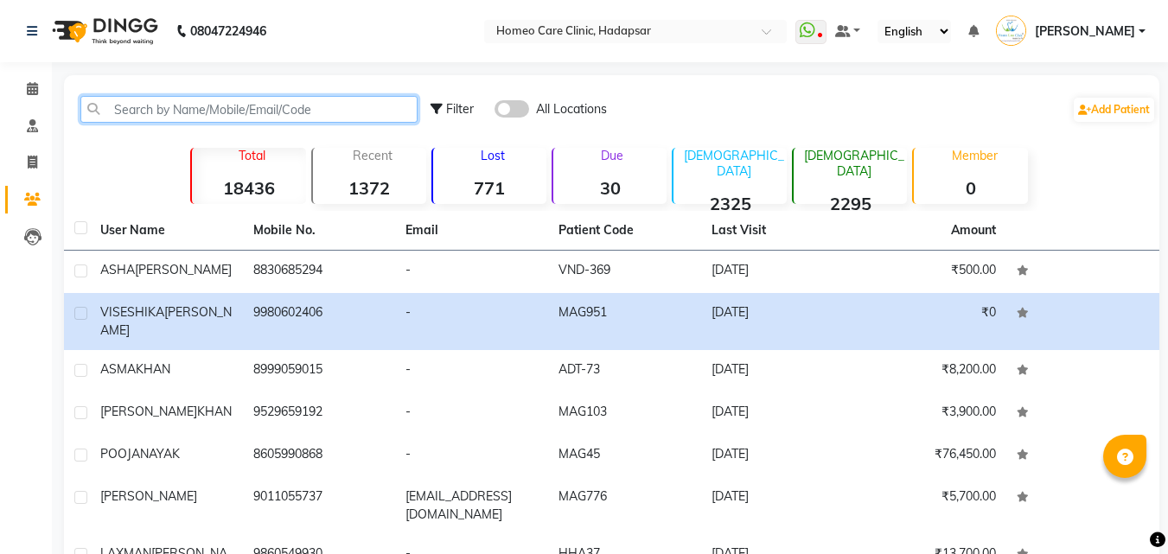
click at [244, 118] on input "text" at bounding box center [248, 109] width 337 height 27
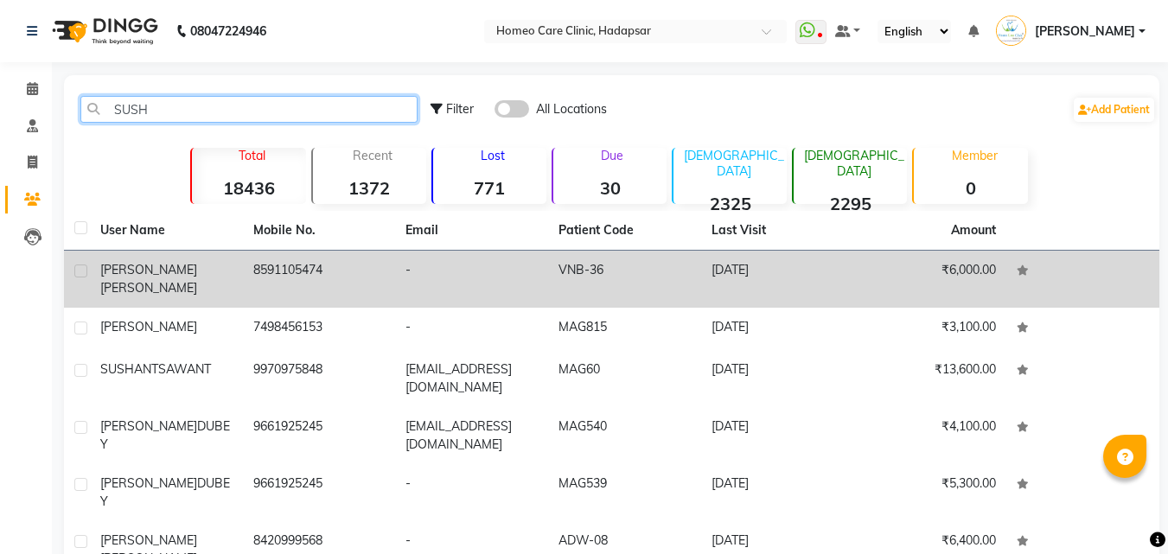
type input "SUSH"
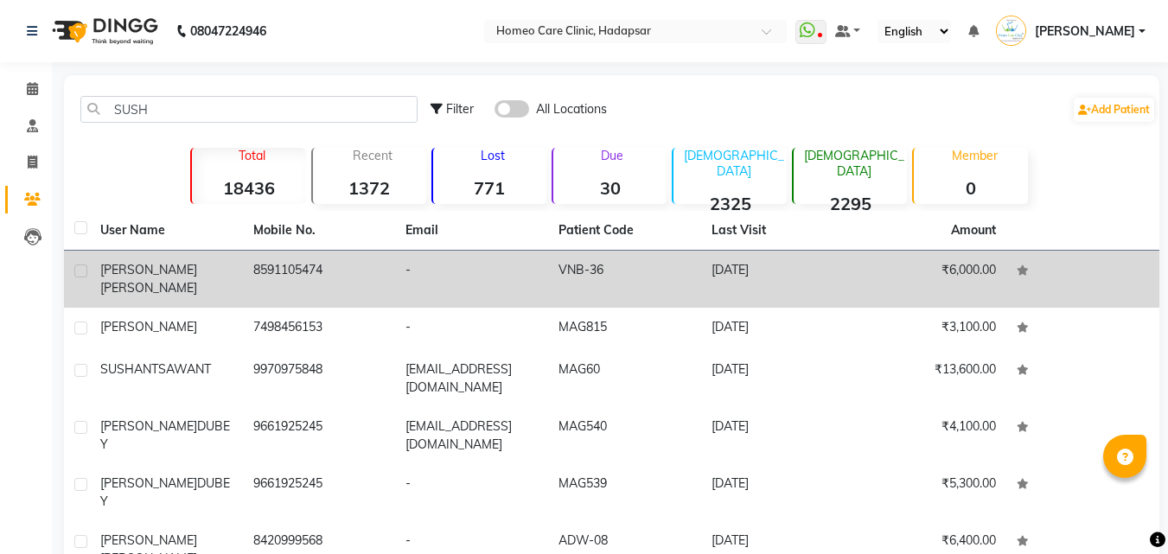
click at [168, 280] on span "[PERSON_NAME]" at bounding box center [148, 288] width 97 height 16
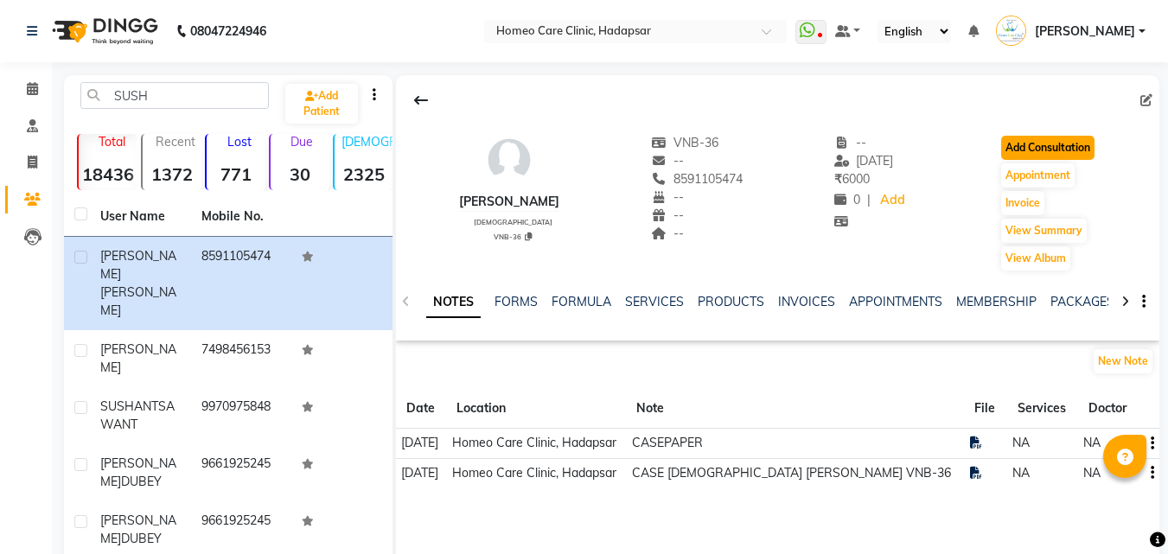
click at [1083, 150] on button "Add Consultation" at bounding box center [1047, 148] width 93 height 24
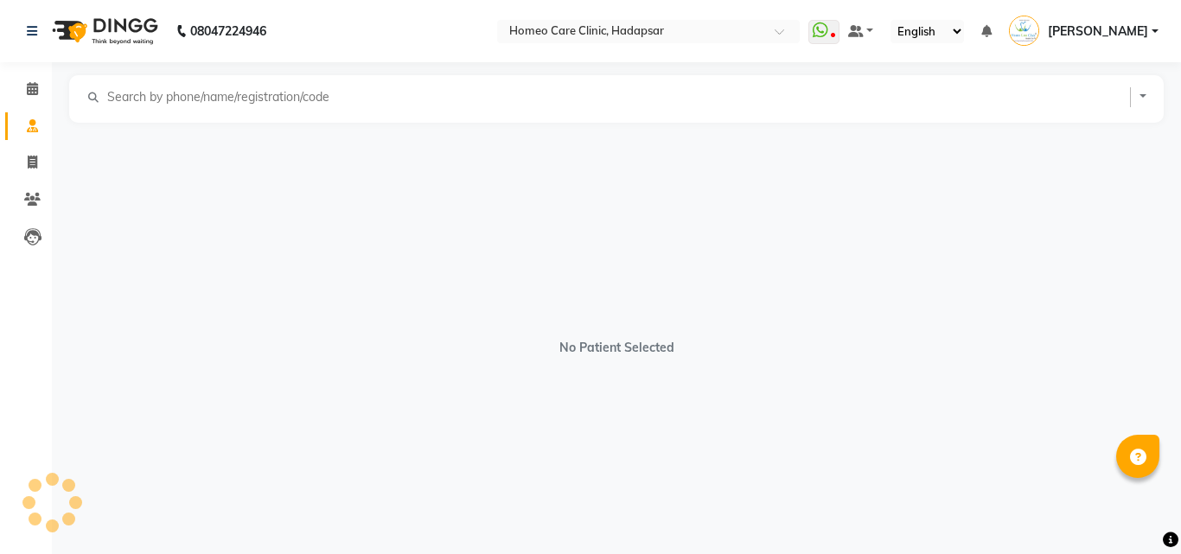
select select "[DEMOGRAPHIC_DATA]"
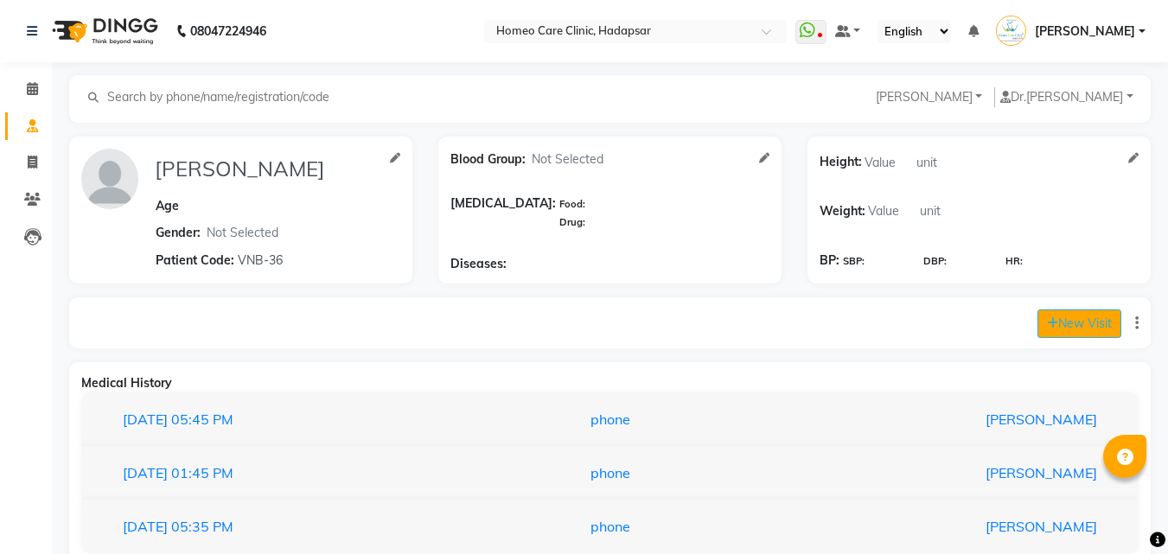
click at [1119, 317] on button "New Visit" at bounding box center [1080, 324] width 84 height 29
select select "905"
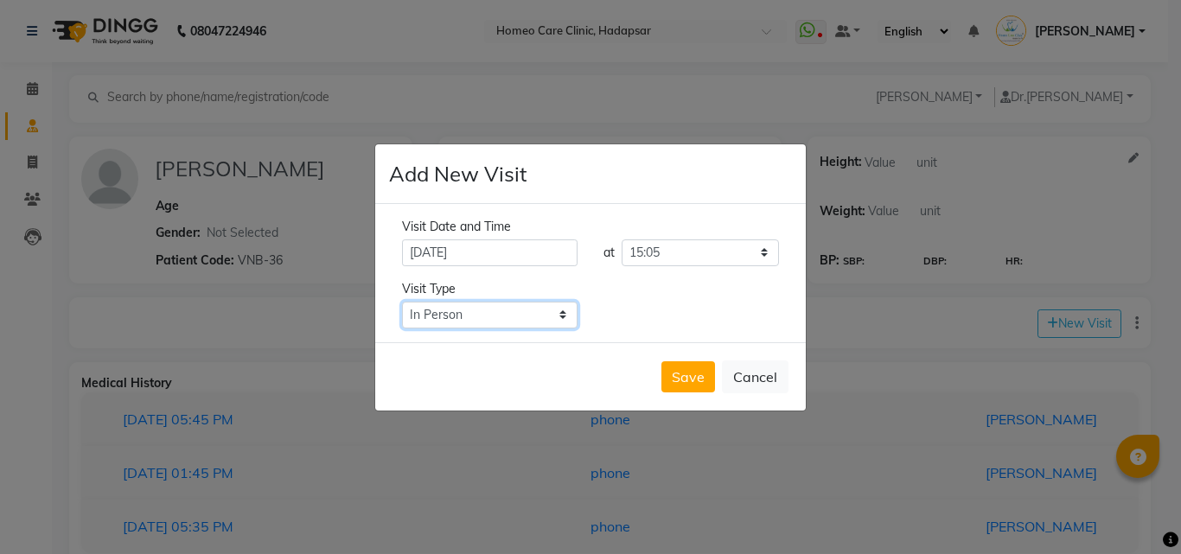
click at [533, 321] on select "Select Type In Person Video Phone Chat" at bounding box center [490, 315] width 176 height 27
select select "phone"
click at [402, 302] on select "Select Type In Person Video Phone Chat" at bounding box center [490, 315] width 176 height 27
click at [707, 372] on button "Save" at bounding box center [688, 376] width 54 height 31
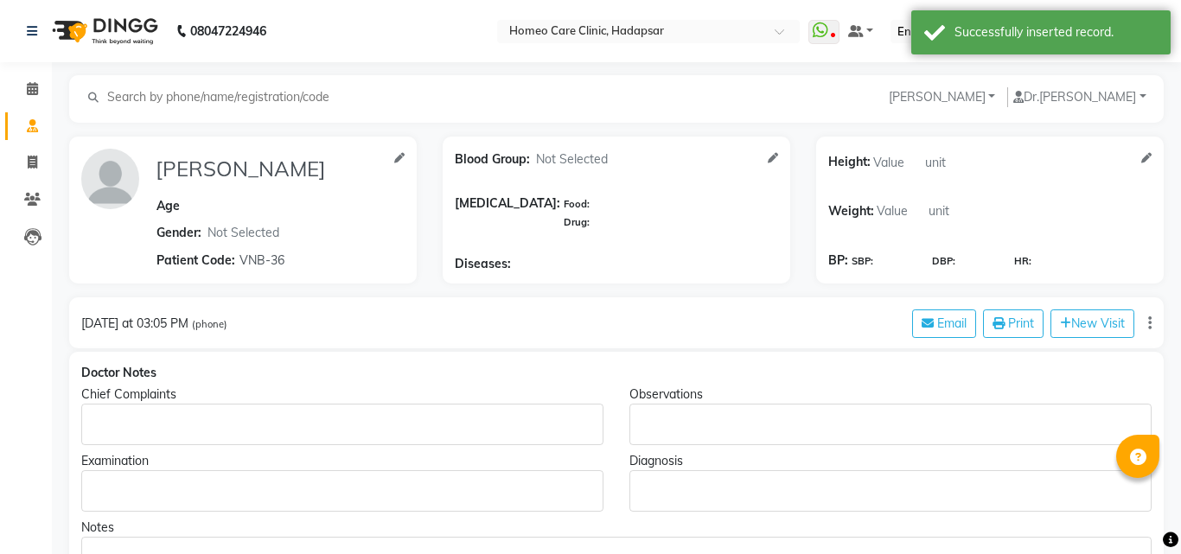
type input "[PERSON_NAME]"
select select "[DEMOGRAPHIC_DATA]"
type input "VNB-36"
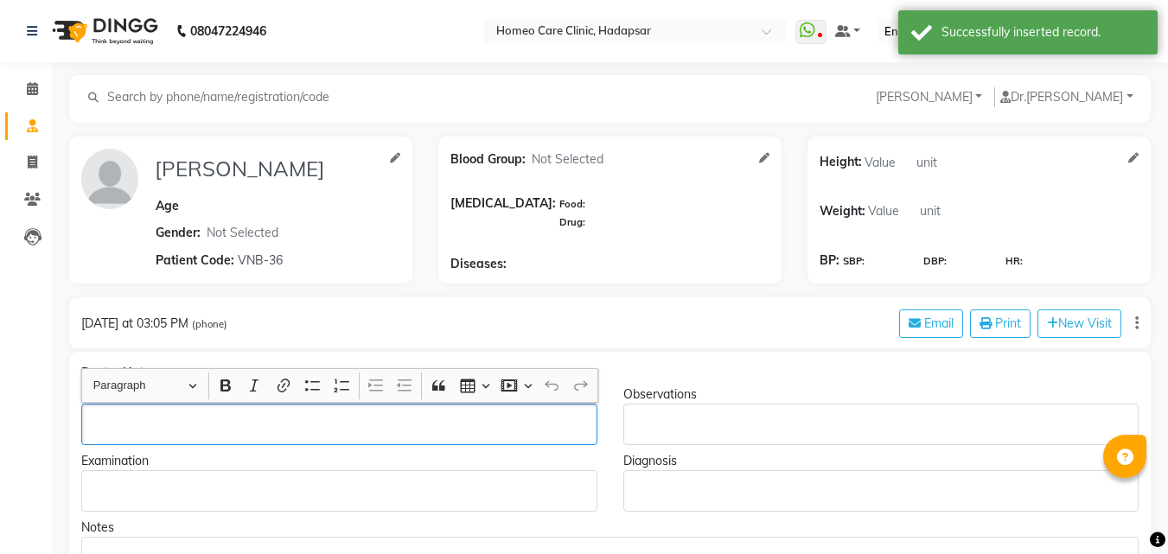
click at [408, 411] on div "Rich Text Editor, main" at bounding box center [339, 425] width 516 height 42
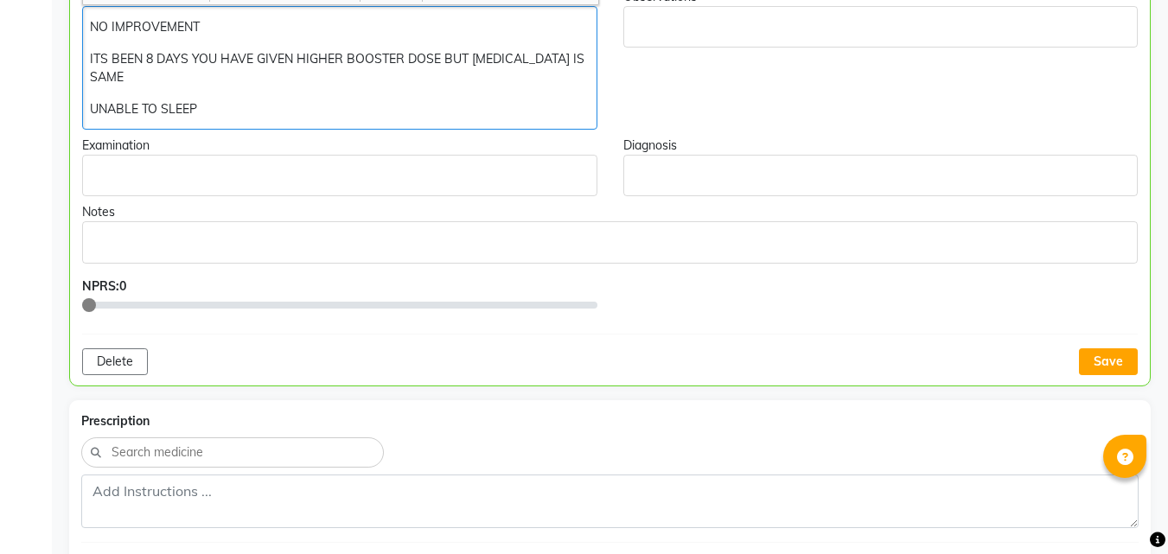
scroll to position [417, 0]
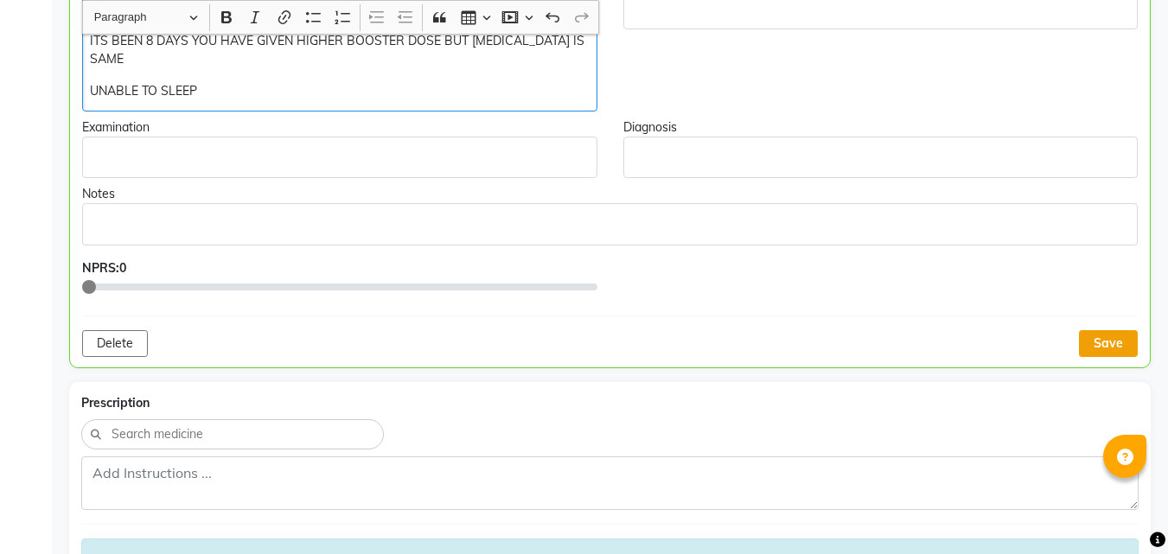
click at [1107, 330] on button "Save" at bounding box center [1108, 343] width 59 height 27
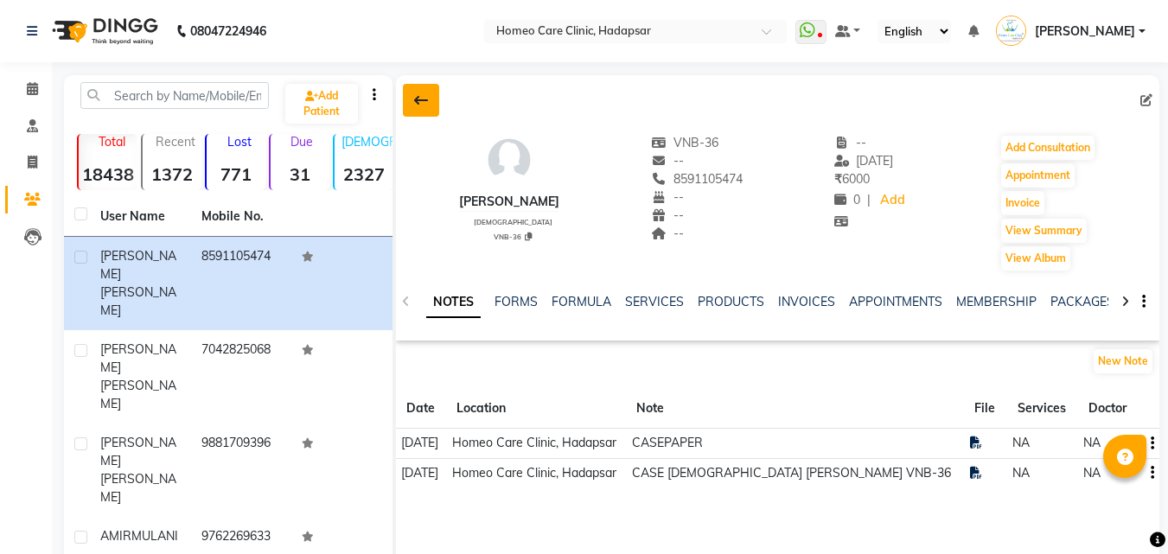
click at [431, 95] on button at bounding box center [421, 100] width 36 height 33
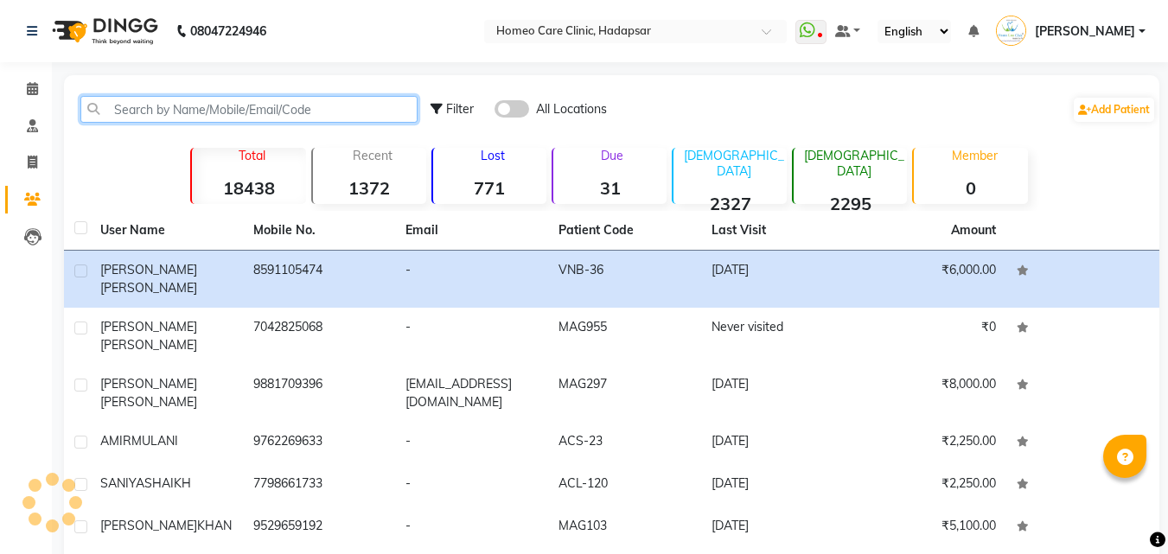
click at [380, 111] on input "text" at bounding box center [248, 109] width 337 height 27
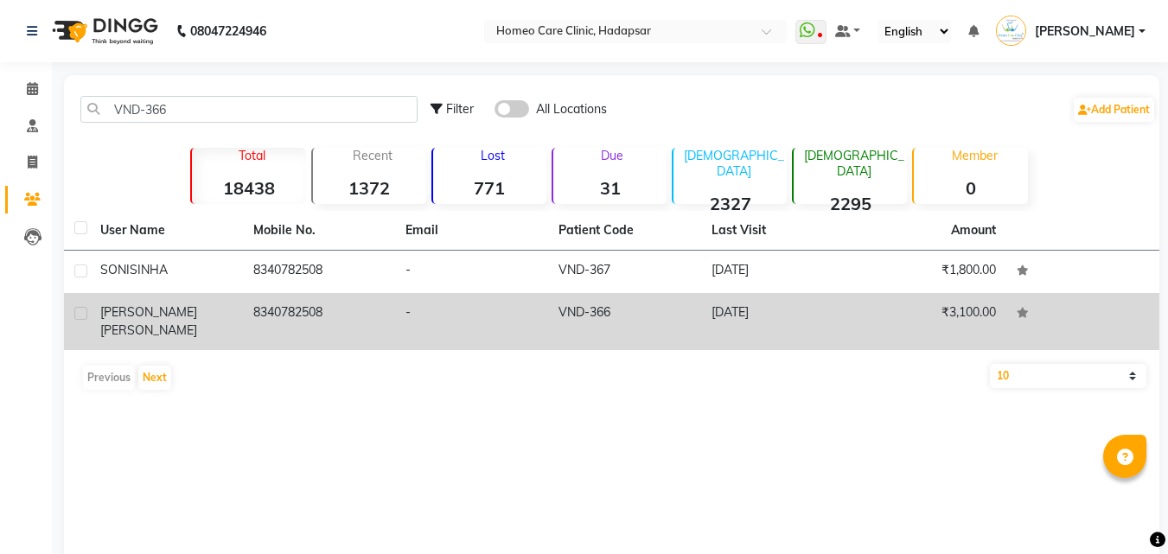
click at [243, 299] on td "8340782508" at bounding box center [319, 321] width 153 height 57
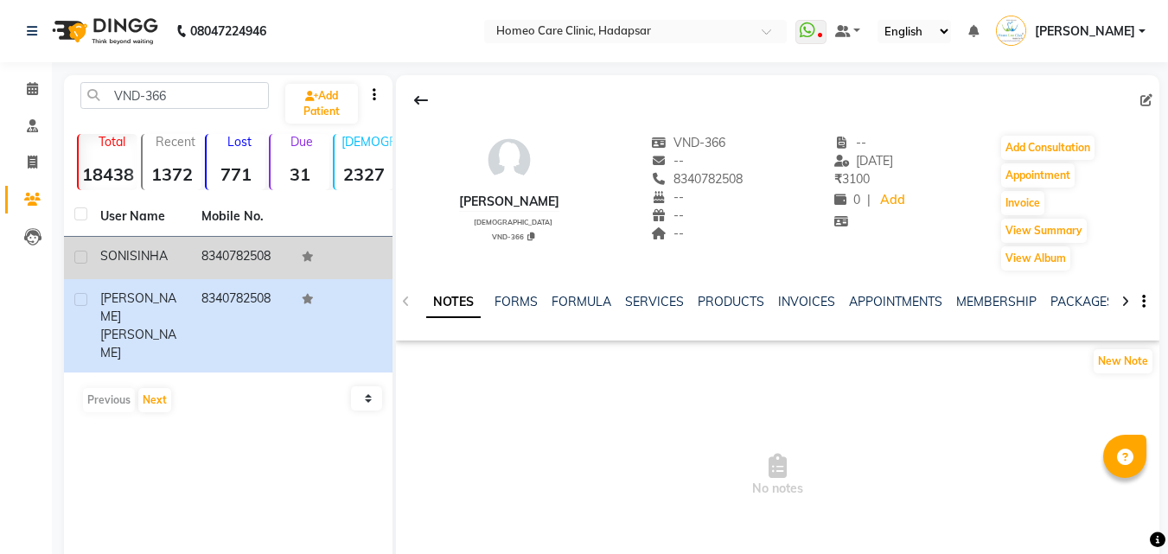
click at [227, 263] on td "8340782508" at bounding box center [241, 258] width 101 height 42
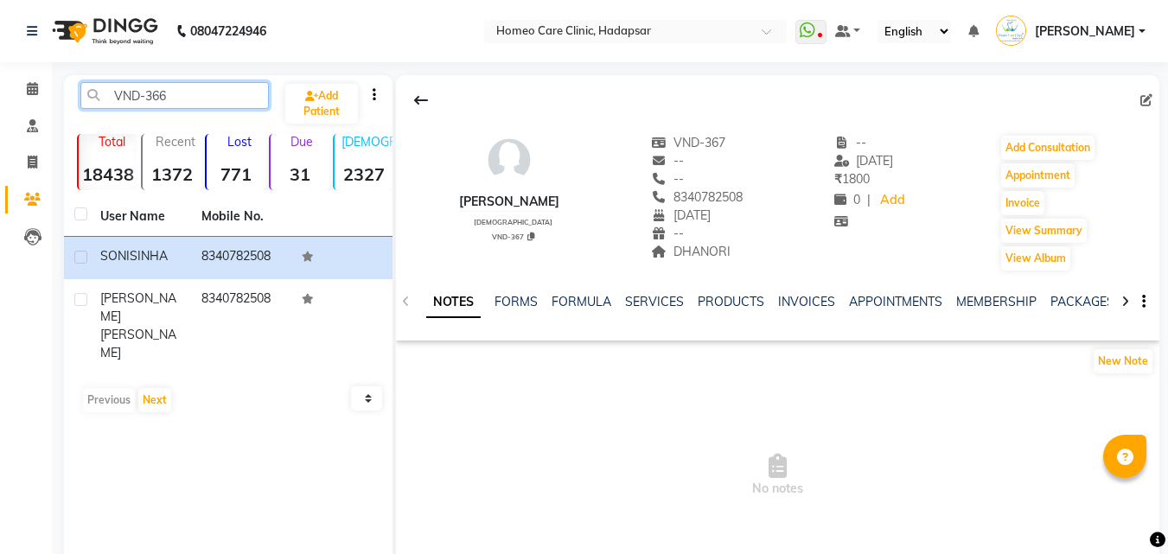
click at [181, 88] on input "VND-366" at bounding box center [174, 95] width 188 height 27
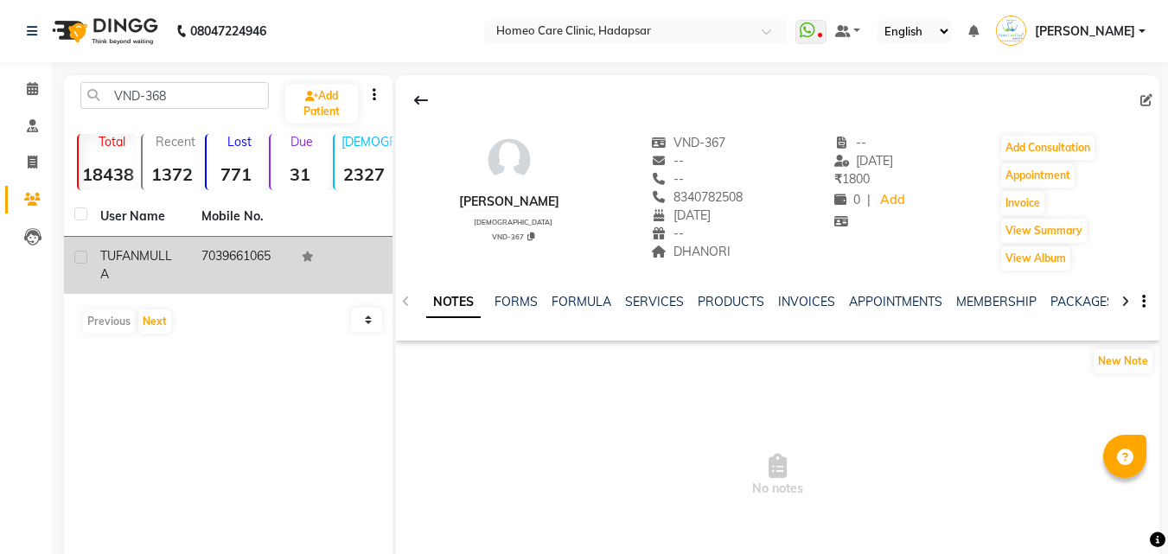
click at [154, 252] on div "[PERSON_NAME]" at bounding box center [140, 265] width 80 height 36
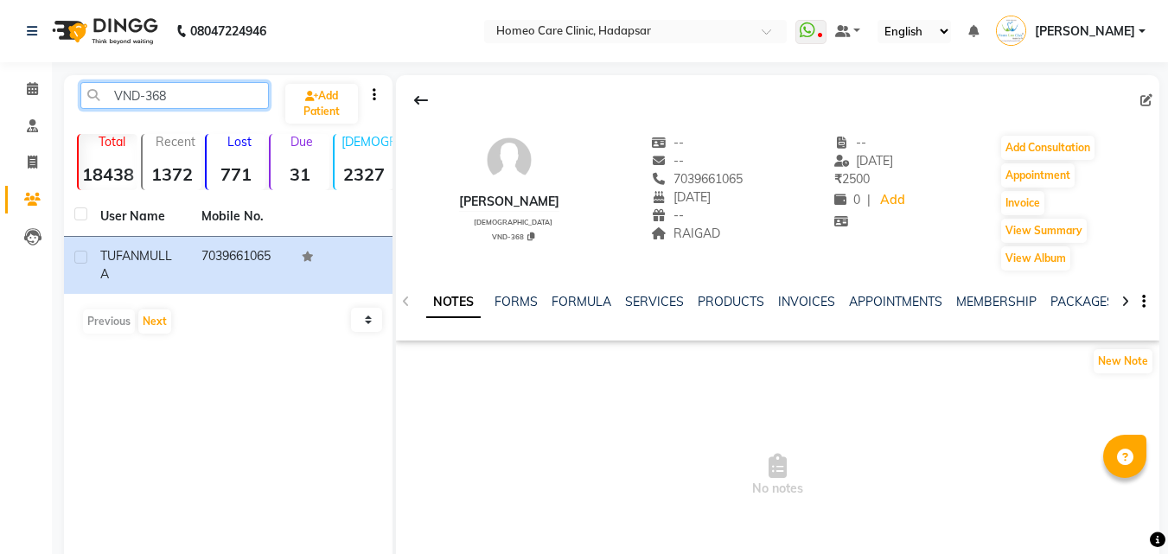
click at [214, 93] on input "VND-368" at bounding box center [174, 95] width 188 height 27
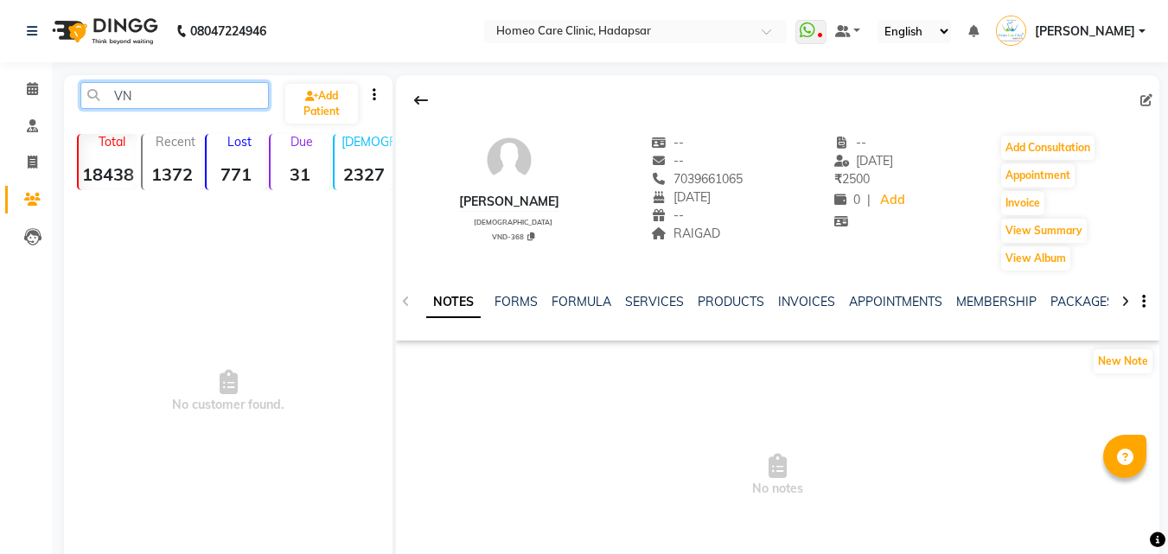
type input "V"
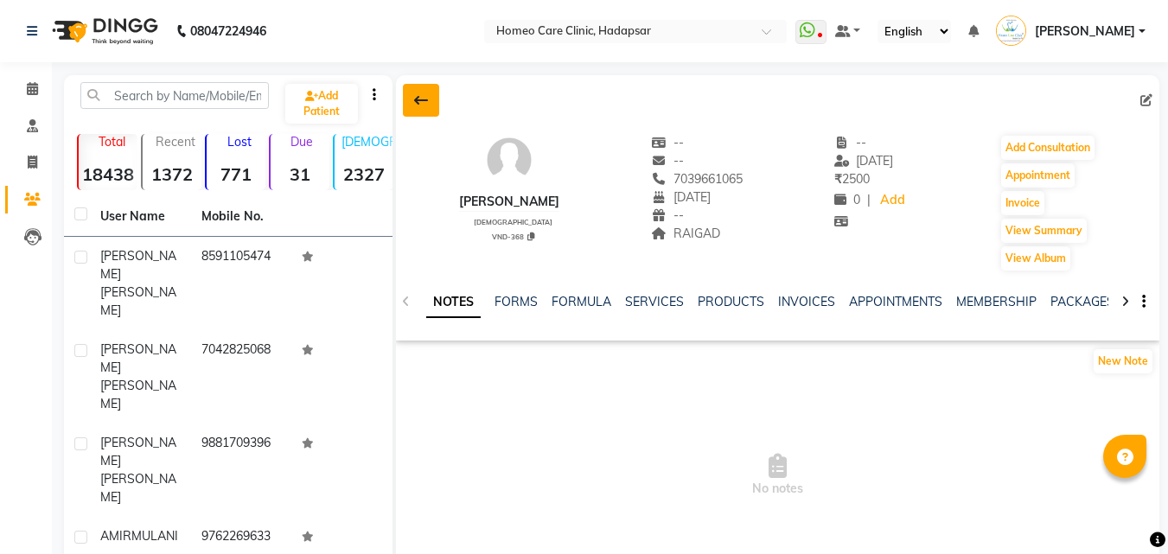
click at [438, 94] on button at bounding box center [421, 100] width 36 height 33
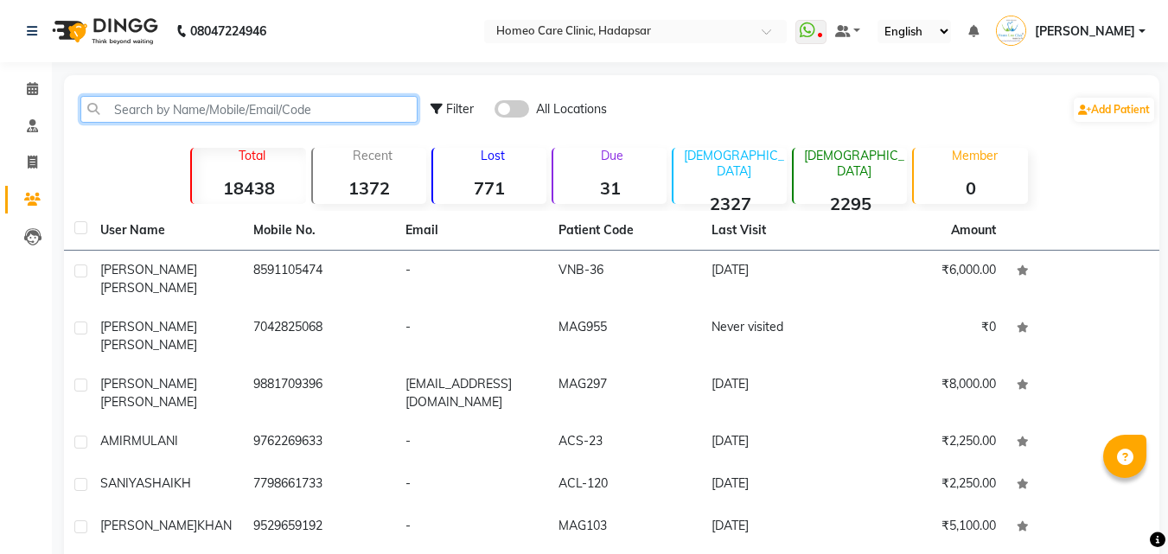
click at [209, 103] on input "text" at bounding box center [248, 109] width 337 height 27
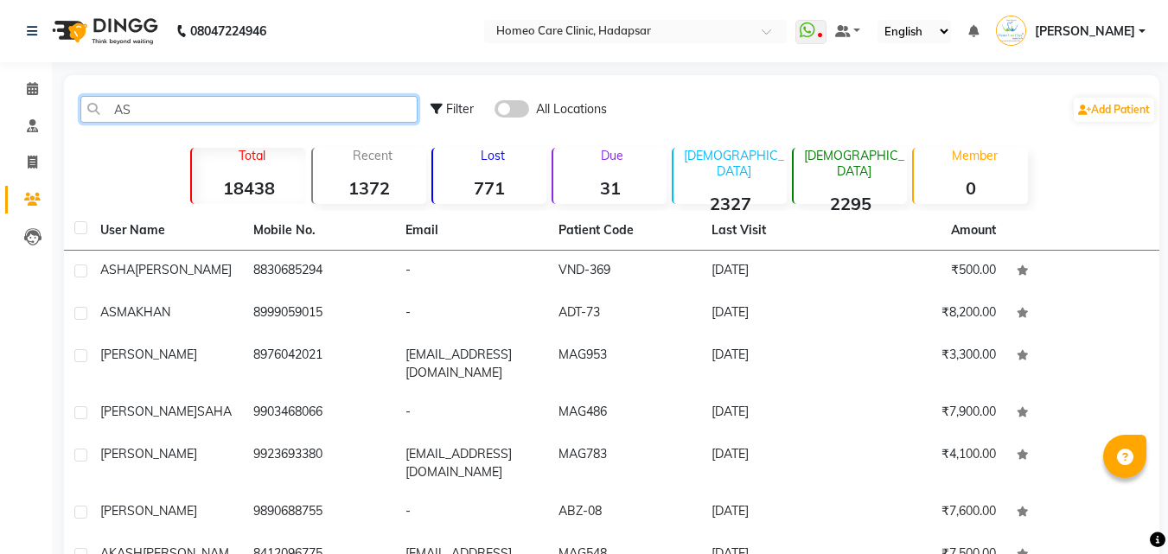
type input "A"
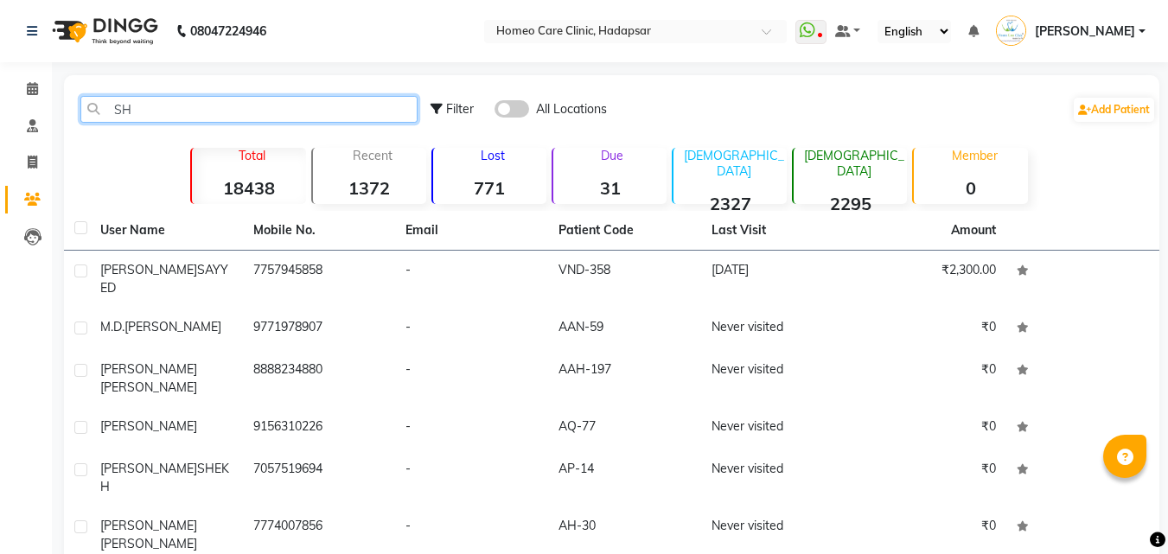
type input "S"
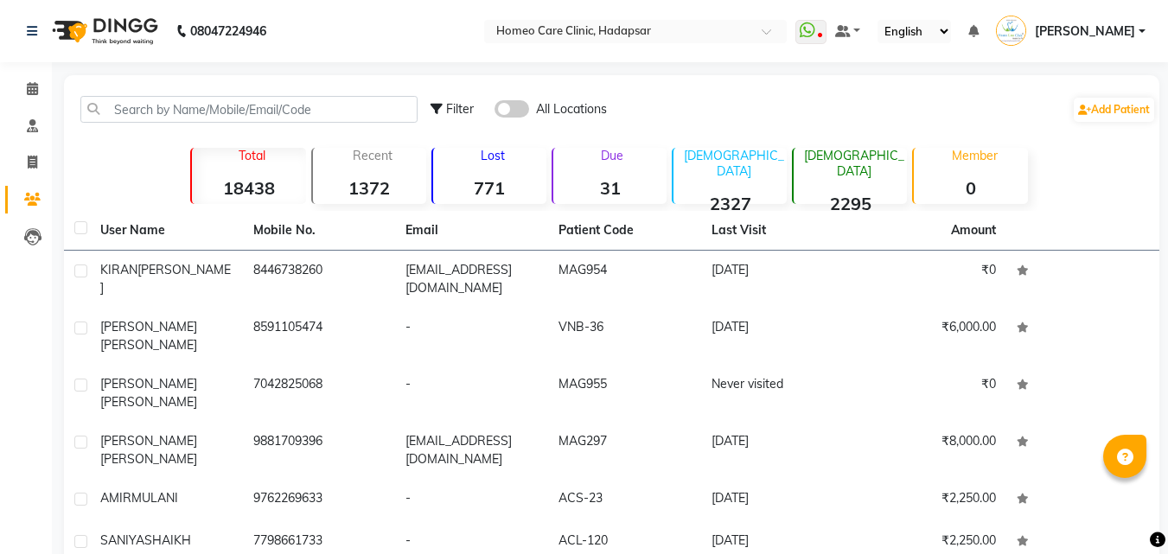
click at [246, 131] on div "Filter All Locations Add Patient" at bounding box center [611, 109] width 1089 height 54
